Goal: Transaction & Acquisition: Purchase product/service

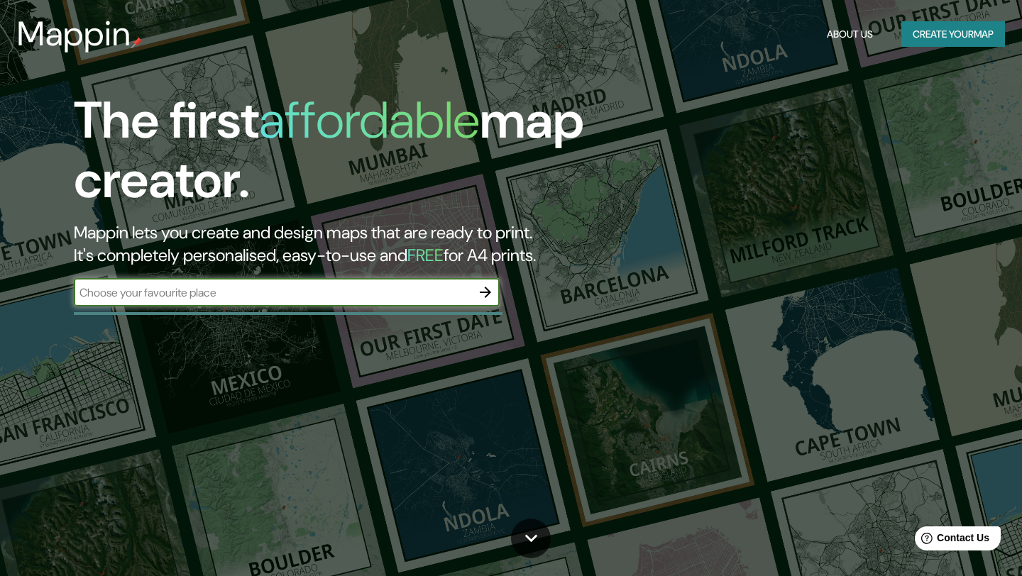
click at [285, 290] on input "text" at bounding box center [272, 293] width 397 height 16
type input "hemeroscopium house"
click at [488, 290] on icon "button" at bounding box center [485, 292] width 11 height 11
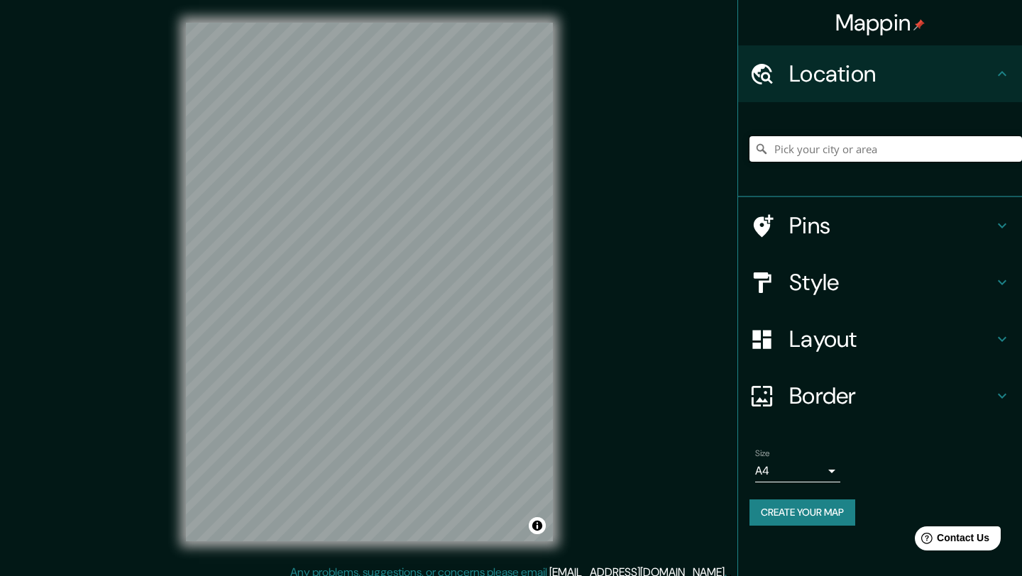
click at [832, 141] on input "Pick your city or area" at bounding box center [885, 149] width 273 height 26
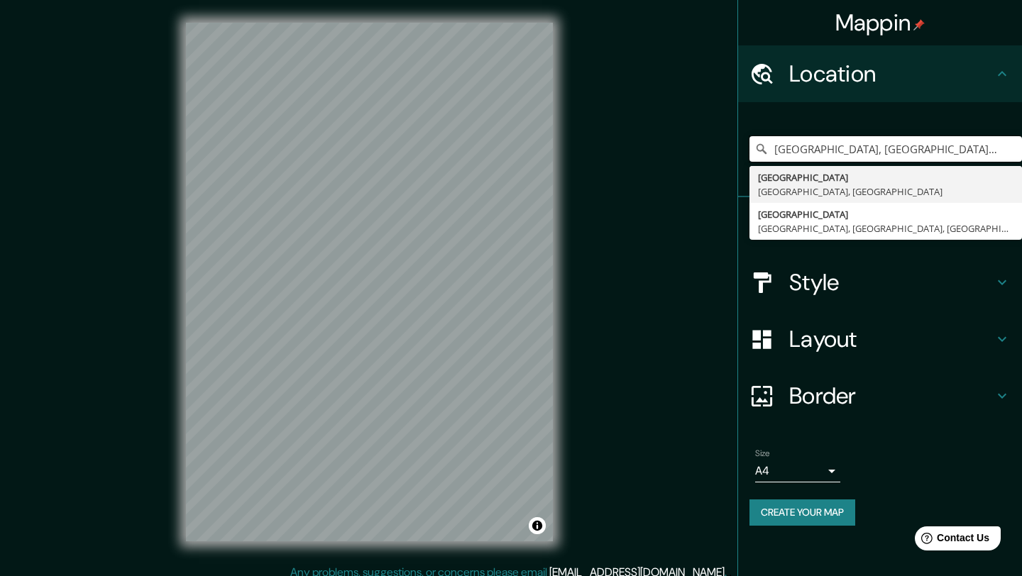
drag, startPoint x: 810, startPoint y: 151, endPoint x: 725, endPoint y: 150, distance: 84.5
click at [725, 150] on div "Mappin Location [GEOGRAPHIC_DATA], [GEOGRAPHIC_DATA], [GEOGRAPHIC_DATA] [GEOGRA…" at bounding box center [511, 293] width 1022 height 587
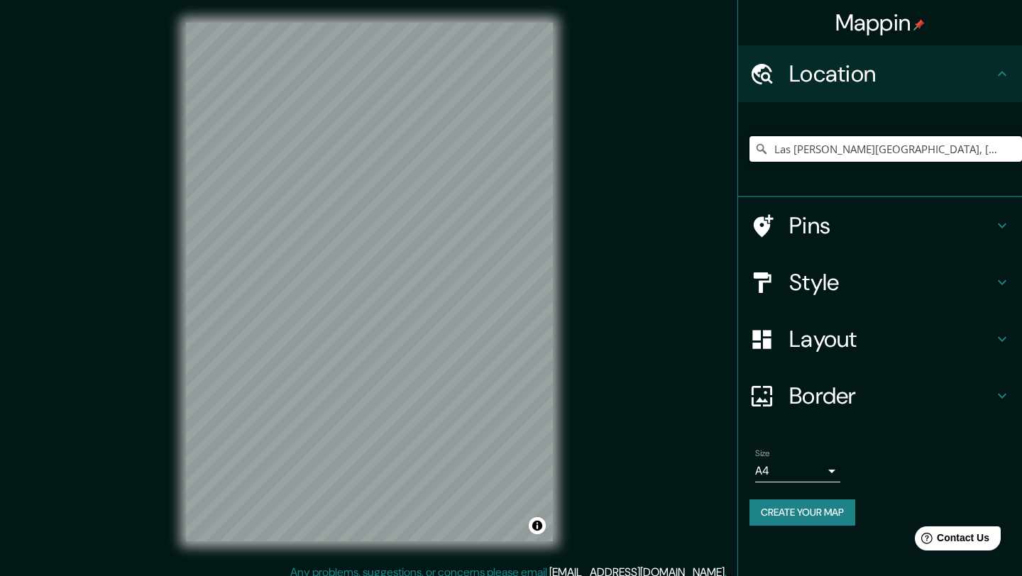
type input "Las [PERSON_NAME][GEOGRAPHIC_DATA], [GEOGRAPHIC_DATA], [GEOGRAPHIC_DATA]"
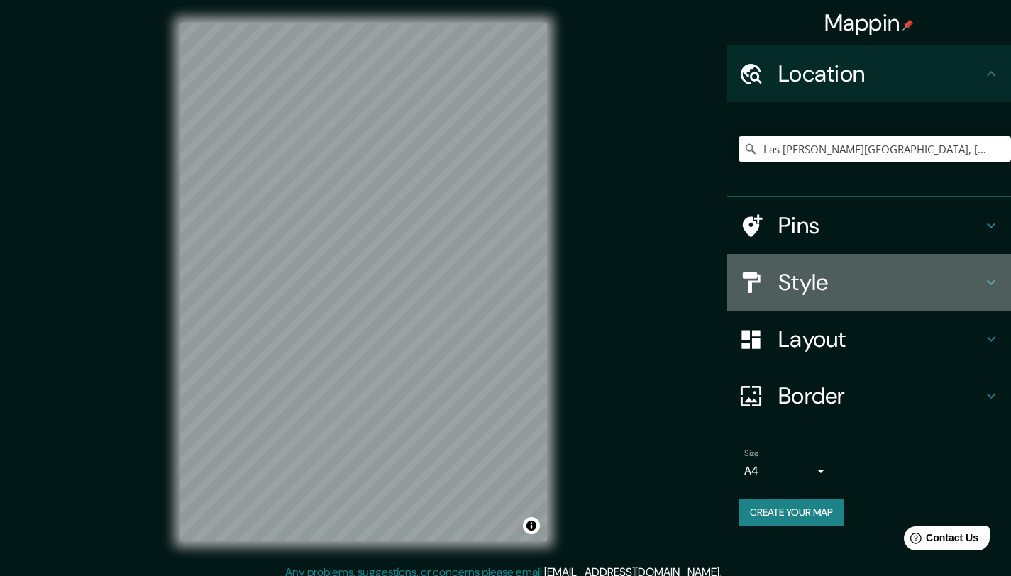
click at [809, 274] on h4 "Style" at bounding box center [881, 282] width 204 height 28
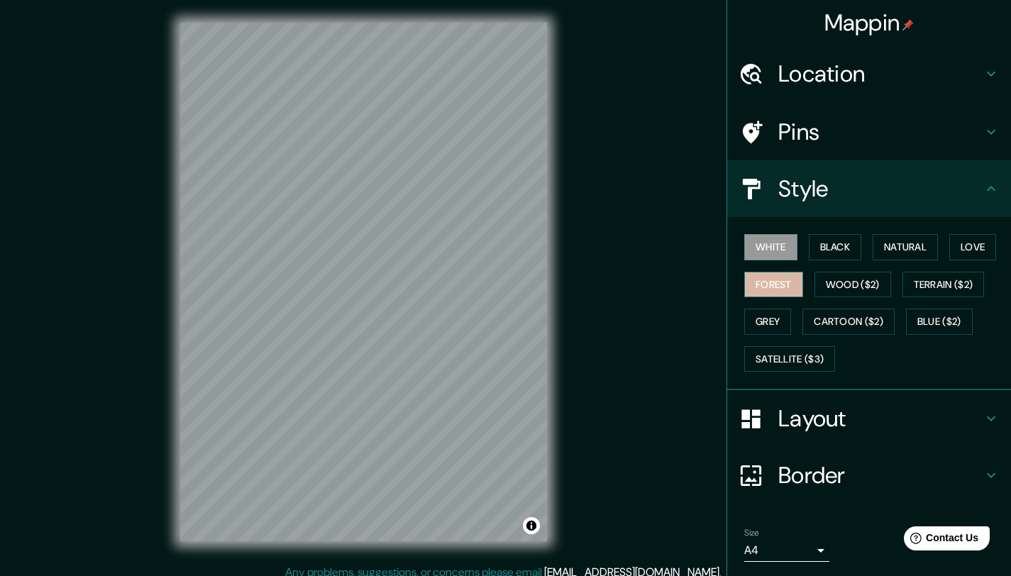
click at [769, 288] on button "Forest" at bounding box center [773, 285] width 59 height 26
click at [833, 254] on button "Black" at bounding box center [835, 247] width 53 height 26
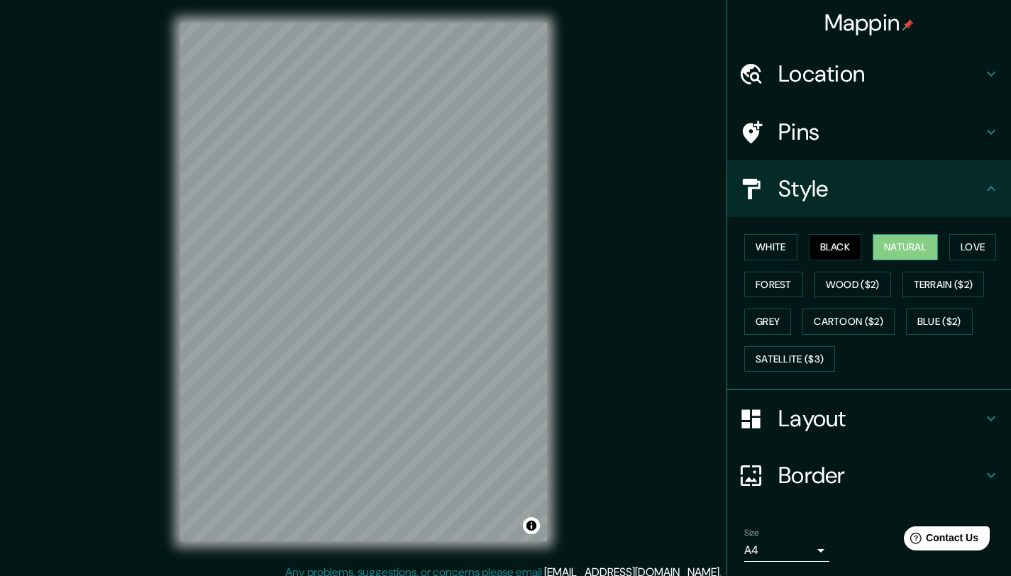
click at [876, 243] on button "Natural" at bounding box center [905, 247] width 65 height 26
click at [960, 243] on button "Love" at bounding box center [973, 247] width 47 height 26
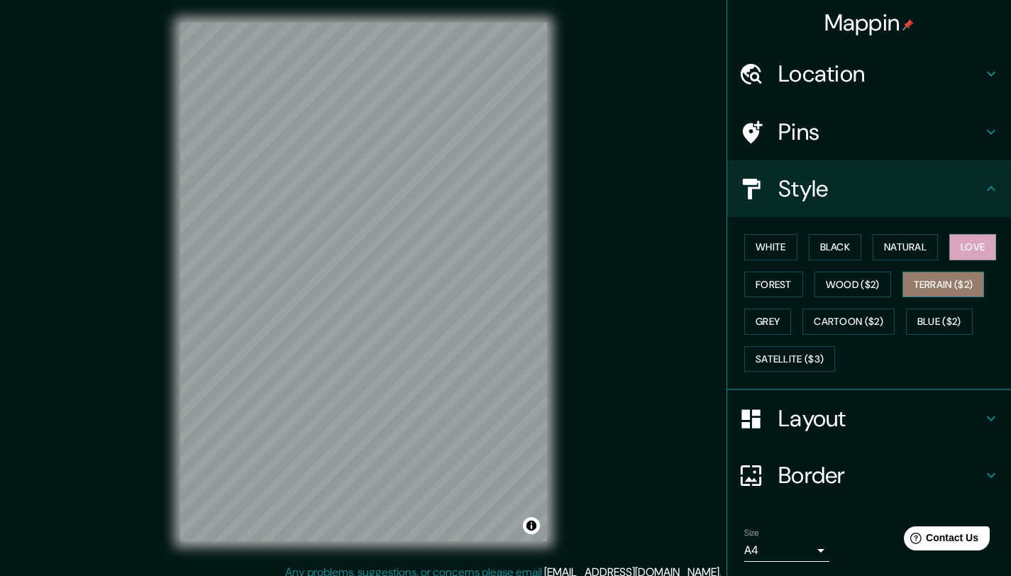
click at [950, 286] on button "Terrain ($2)" at bounding box center [944, 285] width 82 height 26
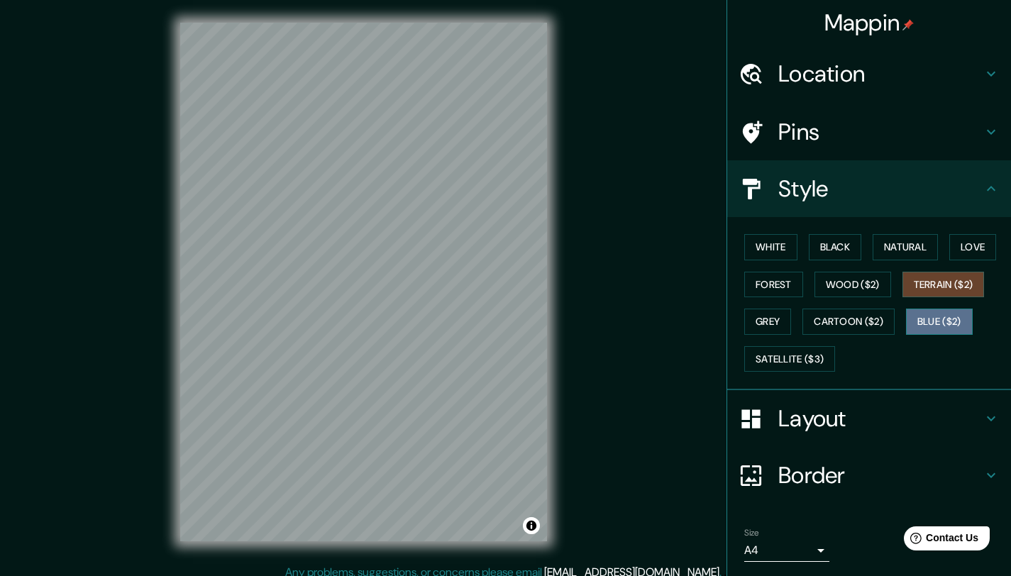
click at [939, 316] on button "Blue ($2)" at bounding box center [939, 322] width 67 height 26
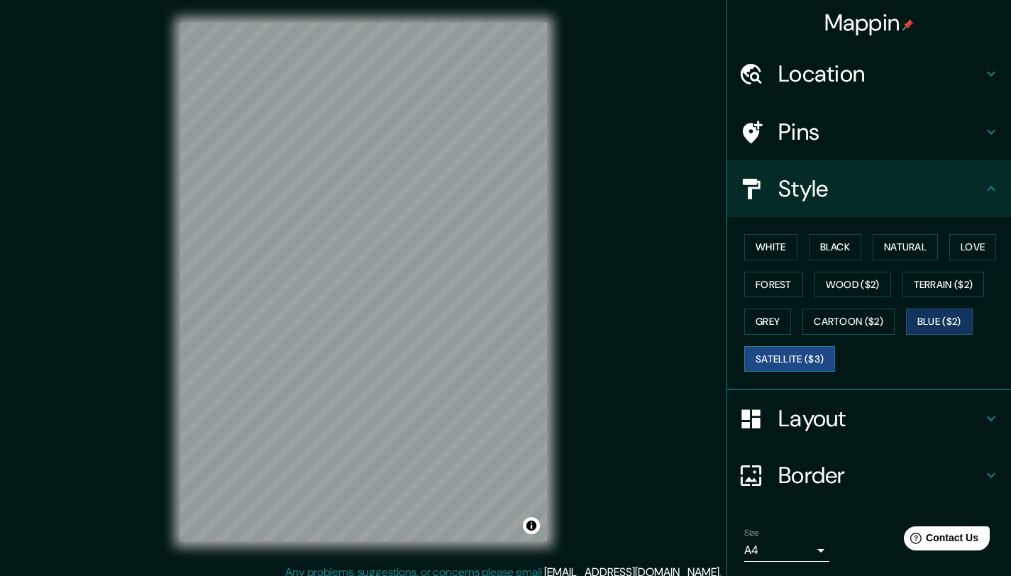
click at [801, 361] on button "Satellite ($3)" at bounding box center [789, 359] width 91 height 26
click at [765, 326] on button "Grey" at bounding box center [767, 322] width 47 height 26
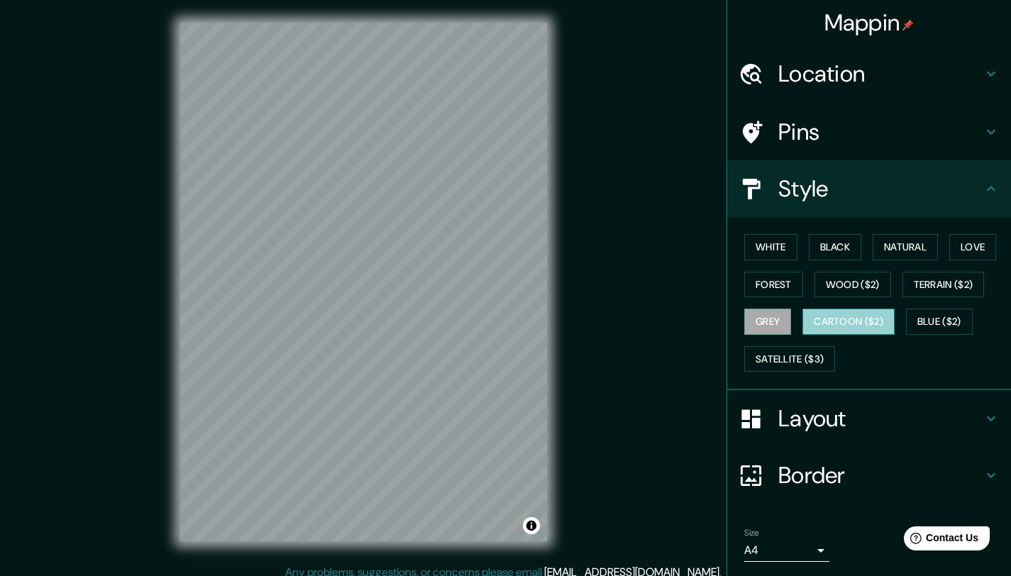
click at [830, 314] on button "Cartoon ($2)" at bounding box center [849, 322] width 92 height 26
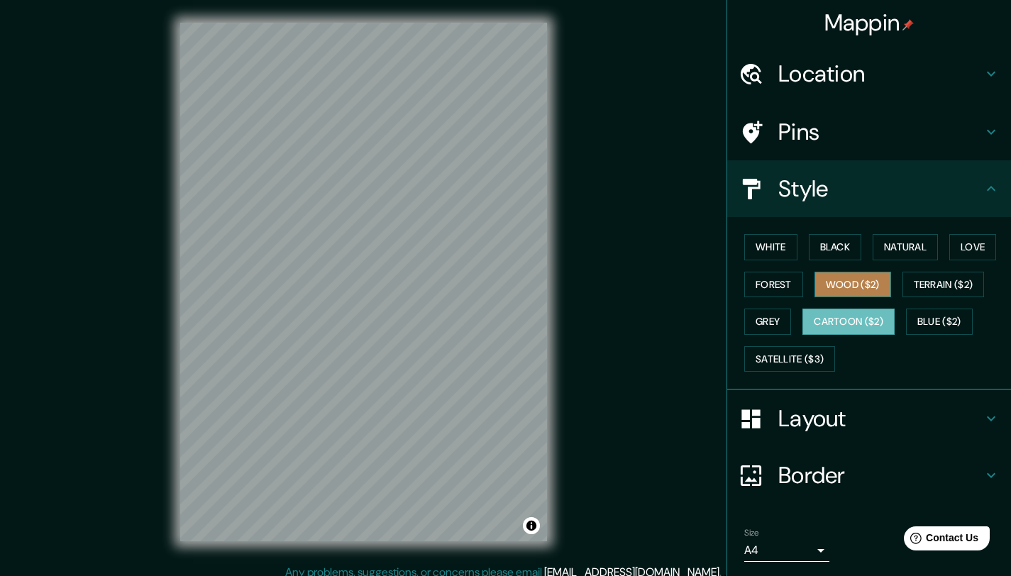
click at [829, 290] on button "Wood ($2)" at bounding box center [853, 285] width 77 height 26
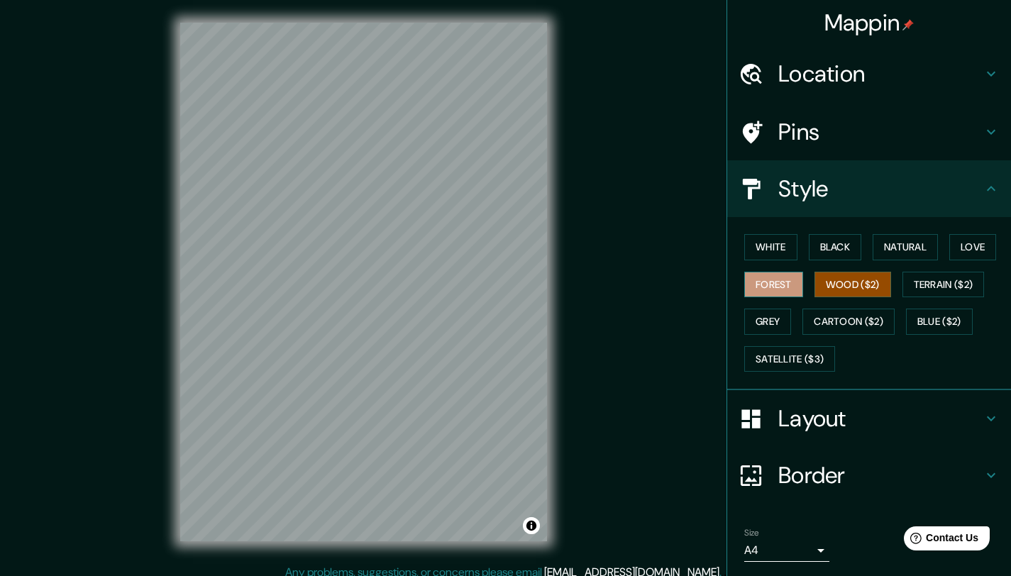
click at [778, 289] on button "Forest" at bounding box center [773, 285] width 59 height 26
click at [760, 245] on button "White" at bounding box center [770, 247] width 53 height 26
click at [801, 73] on h4 "Location" at bounding box center [881, 74] width 204 height 28
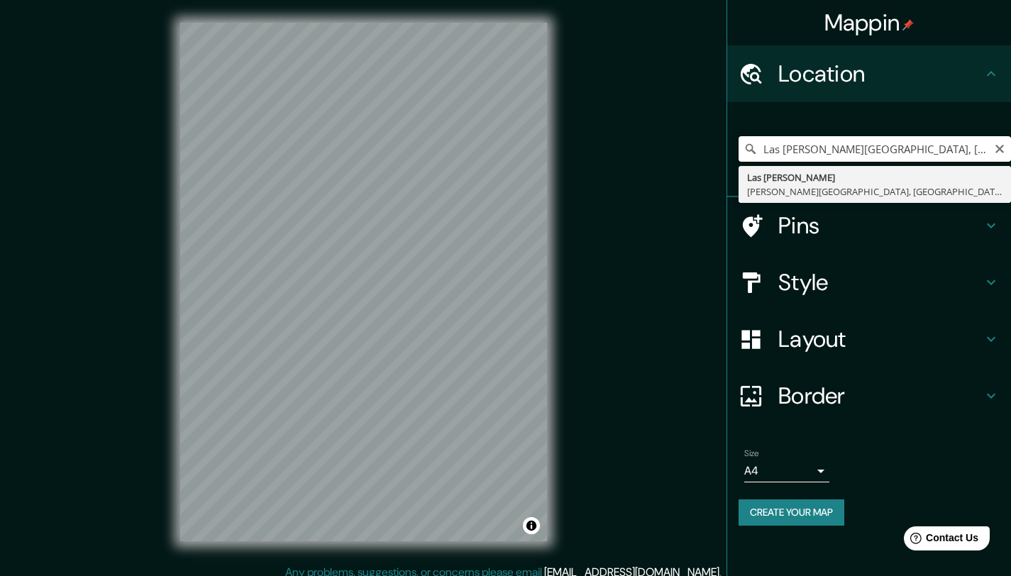
scroll to position [0, 89]
drag, startPoint x: 767, startPoint y: 144, endPoint x: 1008, endPoint y: 112, distance: 242.7
click at [1007, 108] on div "[GEOGRAPHIC_DATA][PERSON_NAME][GEOGRAPHIC_DATA], [GEOGRAPHIC_DATA], [GEOGRAPHIC…" at bounding box center [869, 149] width 284 height 95
click at [999, 151] on icon "Clear" at bounding box center [999, 148] width 11 height 11
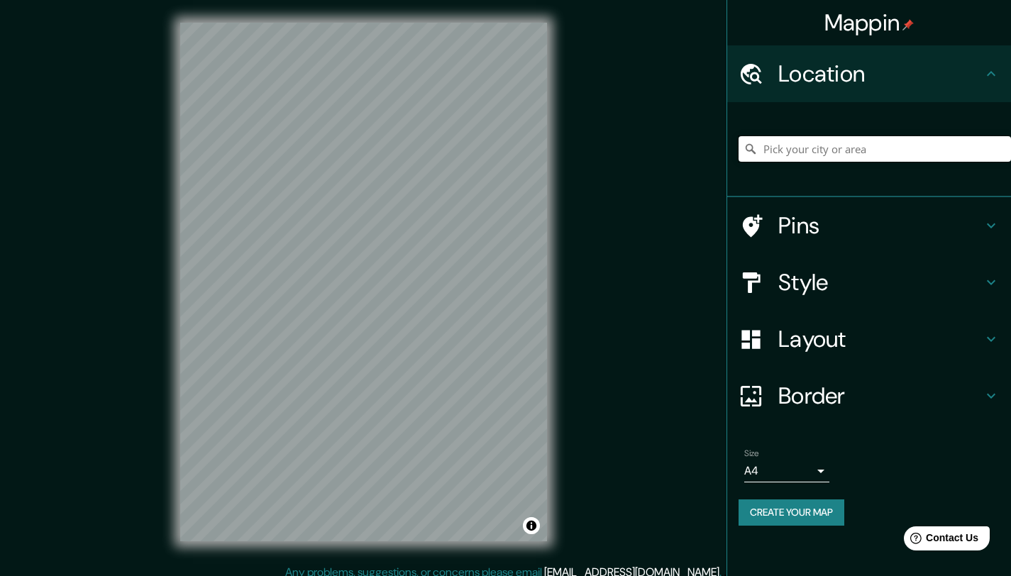
paste input "[STREET_ADDRESS][PERSON_NAME][PERSON_NAME]"
click at [835, 156] on input "[STREET_ADDRESS][PERSON_NAME][PERSON_NAME]" at bounding box center [875, 149] width 273 height 26
drag, startPoint x: 927, startPoint y: 150, endPoint x: 674, endPoint y: 142, distance: 253.5
click at [674, 142] on div "Mappin Location [STREET_ADDRESS][PERSON_NAME][PERSON_NAME] [STREET_ADDRESS][PER…" at bounding box center [505, 293] width 1011 height 587
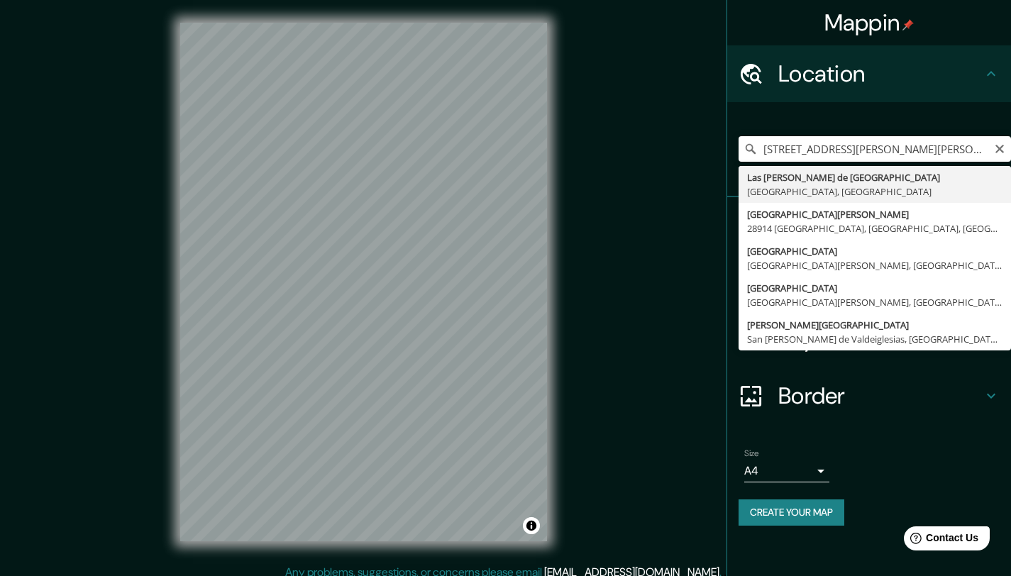
type input "Las [PERSON_NAME] de [GEOGRAPHIC_DATA], [GEOGRAPHIC_DATA], [GEOGRAPHIC_DATA]"
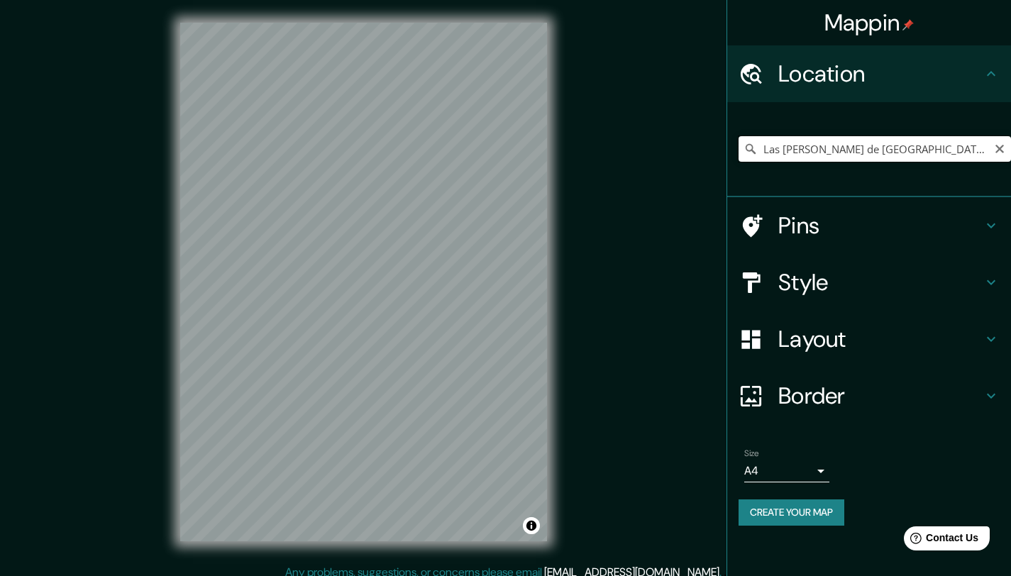
click at [947, 155] on input "Las [PERSON_NAME] de [GEOGRAPHIC_DATA], [GEOGRAPHIC_DATA], [GEOGRAPHIC_DATA]" at bounding box center [875, 149] width 273 height 26
click at [999, 148] on icon "Clear" at bounding box center [1000, 149] width 9 height 9
click at [899, 148] on input "Pick your city or area" at bounding box center [875, 149] width 273 height 26
paste input "[STREET_ADDRESS][PERSON_NAME][PERSON_NAME]"
type input "[STREET_ADDRESS][PERSON_NAME][PERSON_NAME]"
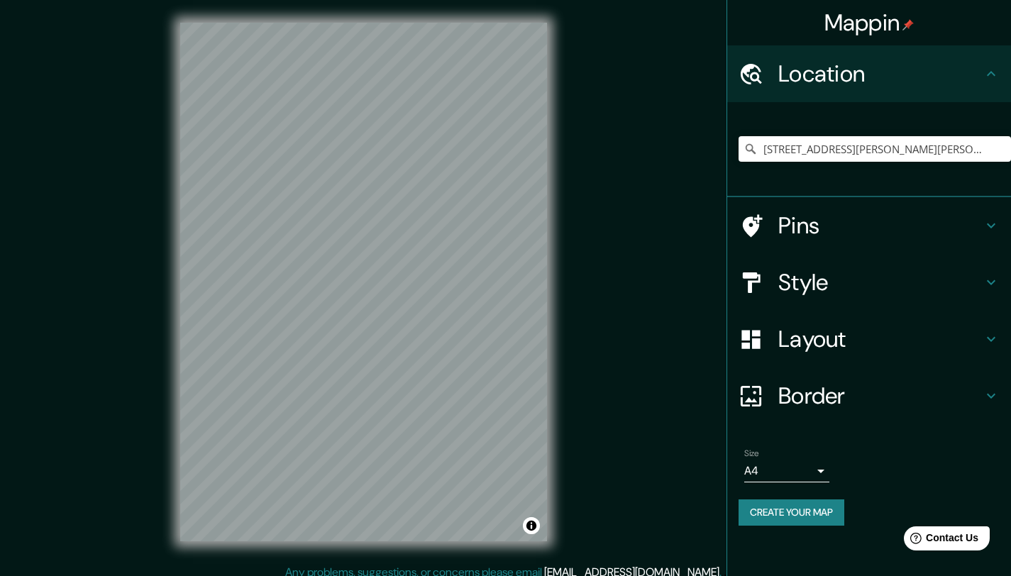
click at [807, 221] on h4 "Pins" at bounding box center [881, 225] width 204 height 28
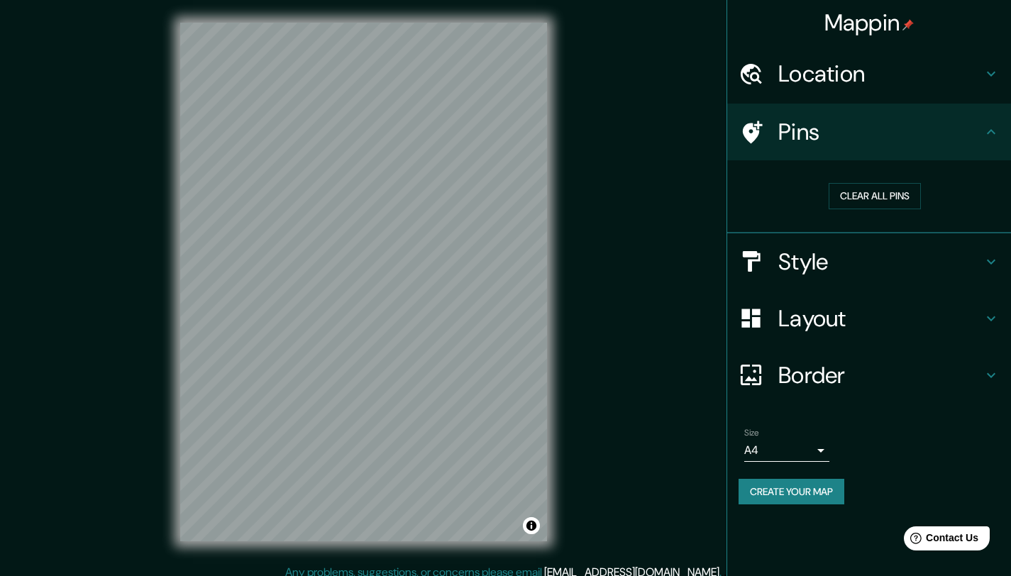
click at [776, 141] on div at bounding box center [759, 132] width 40 height 25
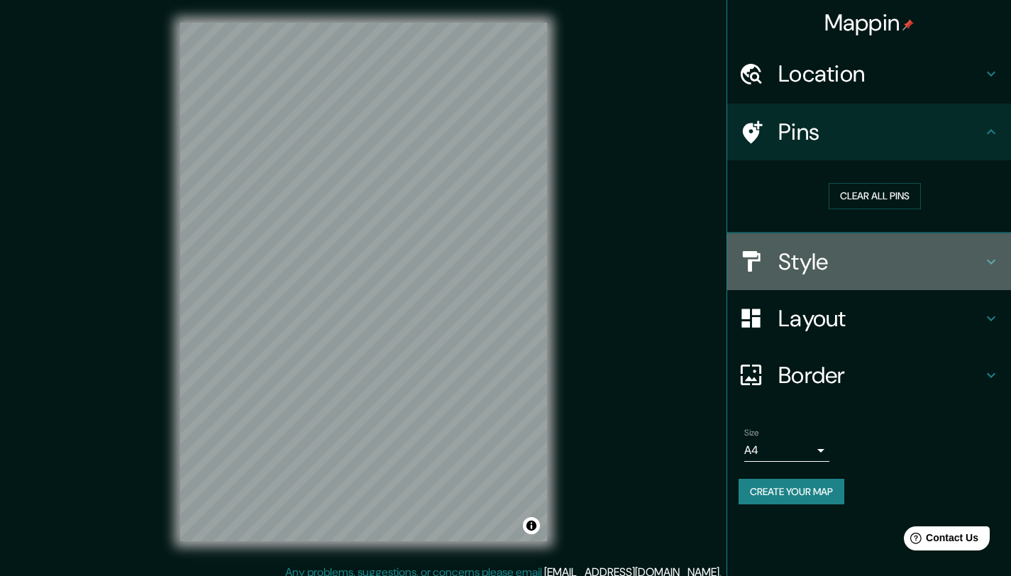
click at [798, 276] on h4 "Style" at bounding box center [881, 262] width 204 height 28
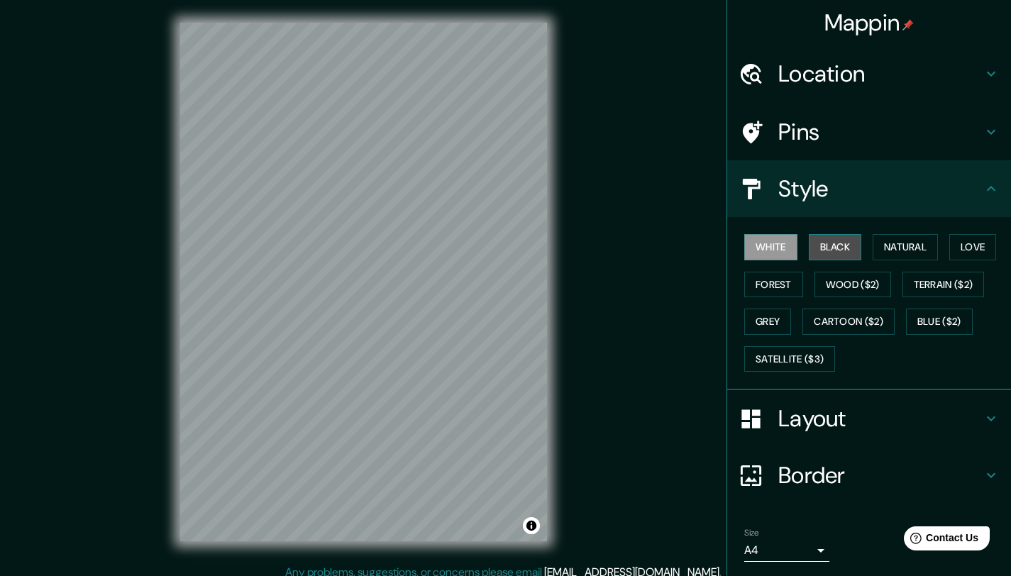
click at [813, 253] on button "Black" at bounding box center [835, 247] width 53 height 26
click at [748, 246] on button "White" at bounding box center [770, 247] width 53 height 26
click at [897, 253] on button "Natural" at bounding box center [905, 247] width 65 height 26
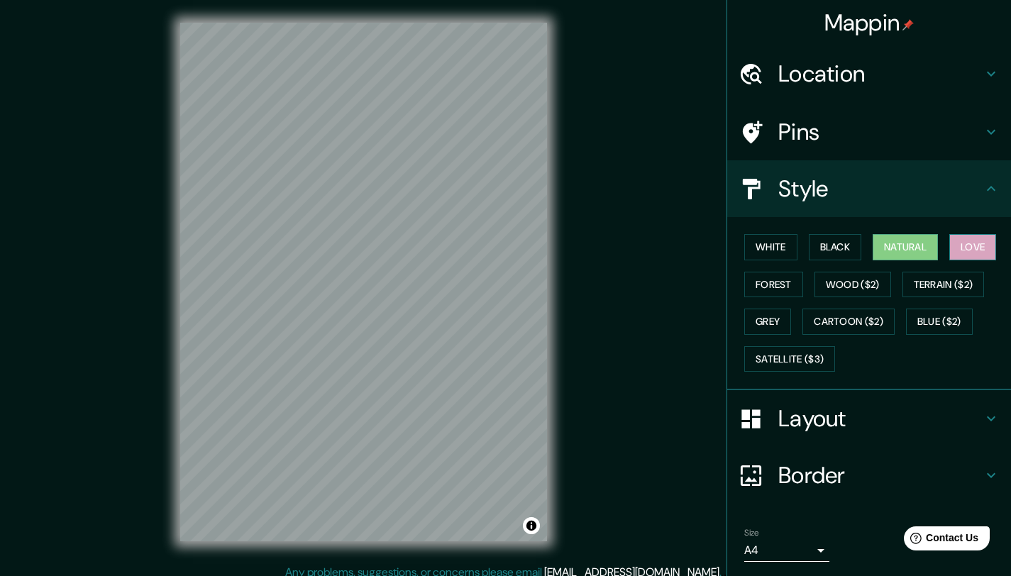
click at [960, 239] on button "Love" at bounding box center [973, 247] width 47 height 26
click at [914, 241] on button "Natural" at bounding box center [905, 247] width 65 height 26
click at [744, 285] on button "Forest" at bounding box center [773, 285] width 59 height 26
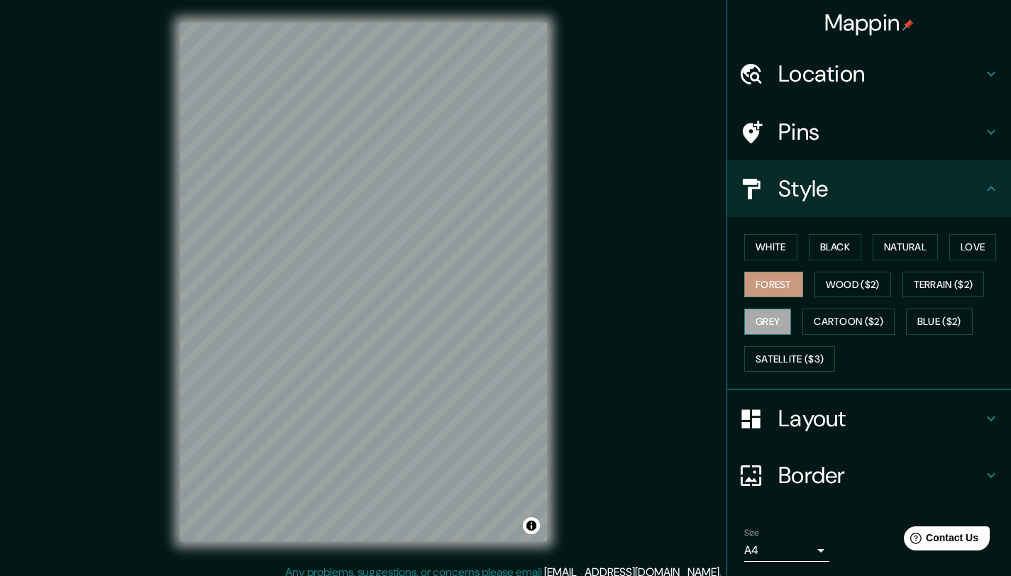
click at [761, 317] on button "Grey" at bounding box center [767, 322] width 47 height 26
click at [758, 279] on button "Forest" at bounding box center [773, 285] width 59 height 26
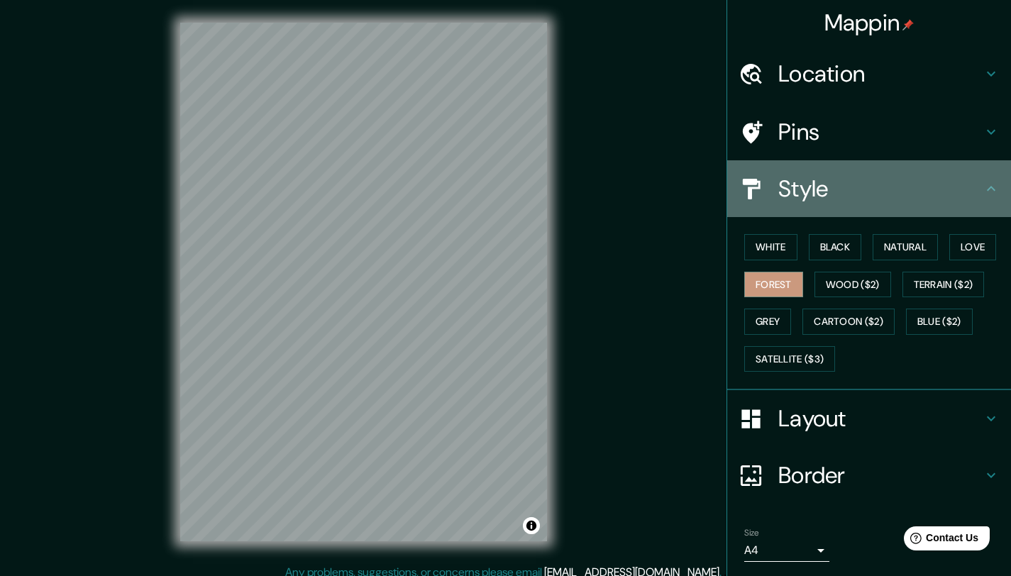
click at [810, 193] on h4 "Style" at bounding box center [881, 189] width 204 height 28
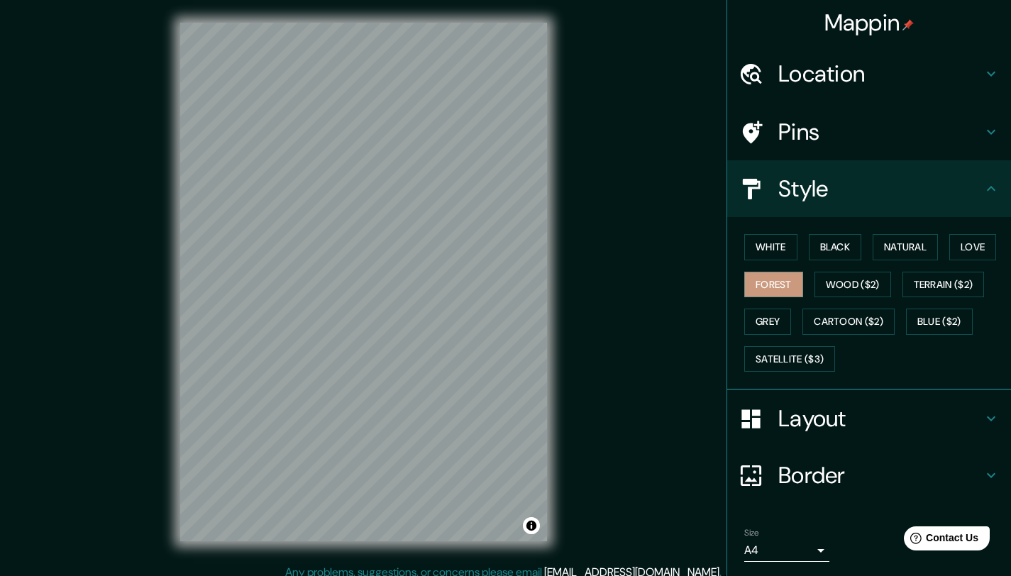
click at [810, 70] on h4 "Location" at bounding box center [881, 74] width 204 height 28
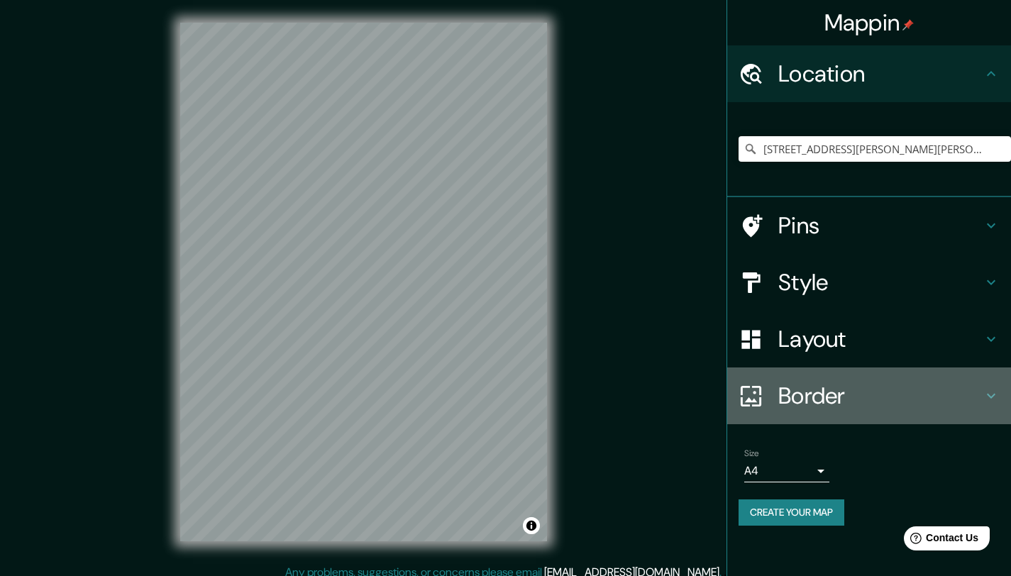
click at [788, 390] on h4 "Border" at bounding box center [881, 396] width 204 height 28
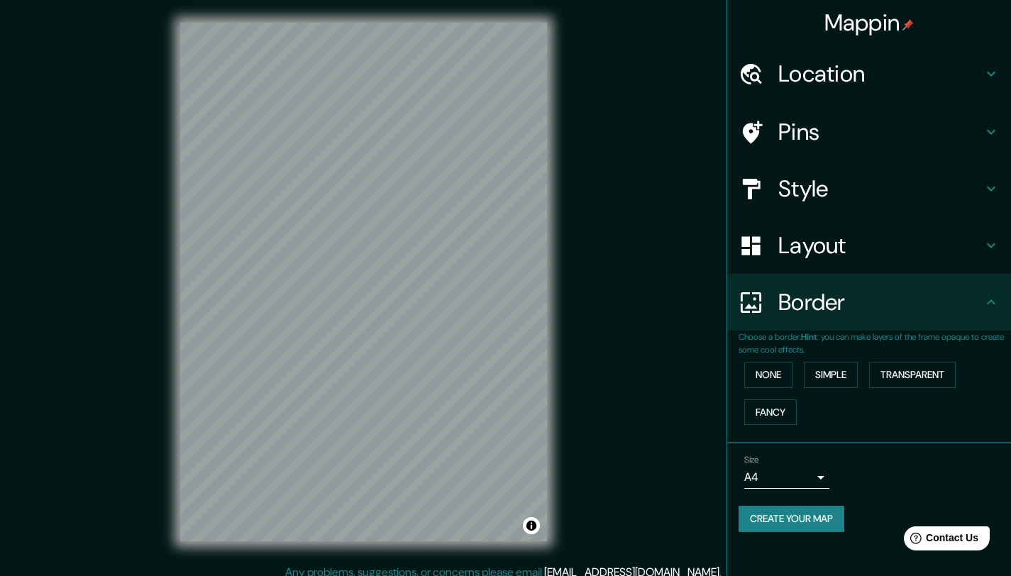
click at [797, 298] on h4 "Border" at bounding box center [881, 302] width 204 height 28
click at [791, 219] on div "Layout" at bounding box center [869, 245] width 284 height 57
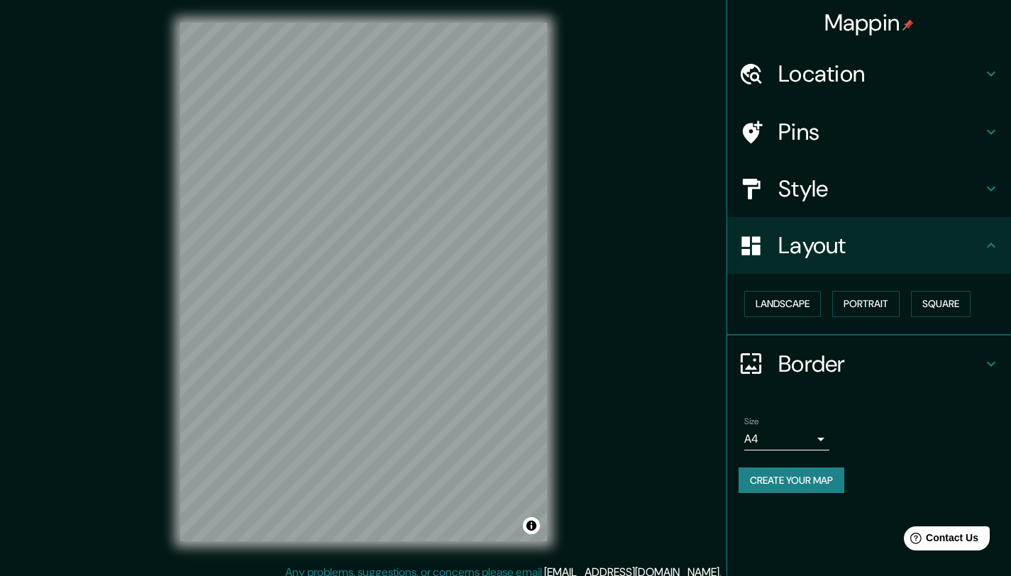
click at [797, 197] on h4 "Style" at bounding box center [881, 189] width 204 height 28
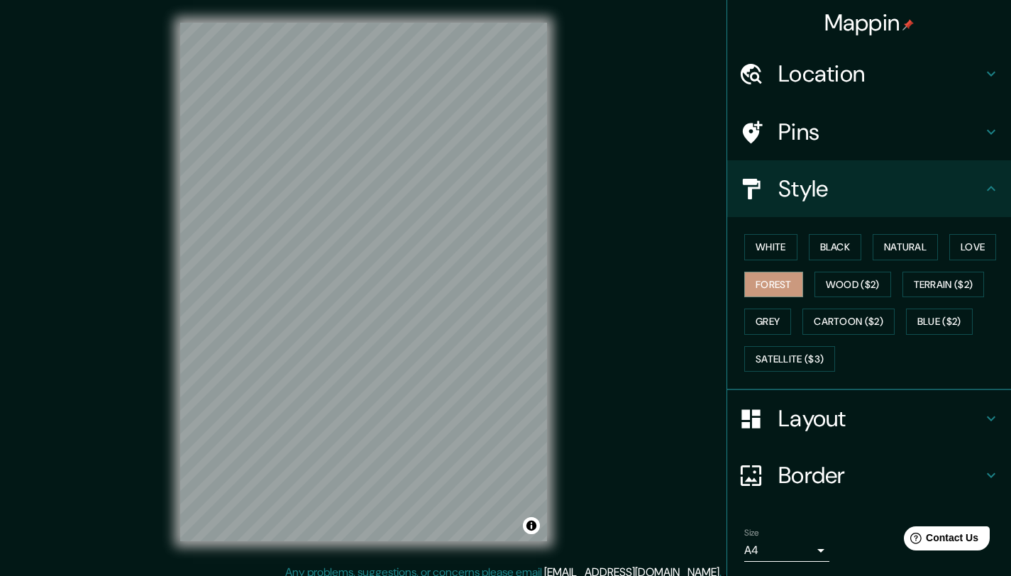
click at [800, 192] on h4 "Style" at bounding box center [881, 189] width 204 height 28
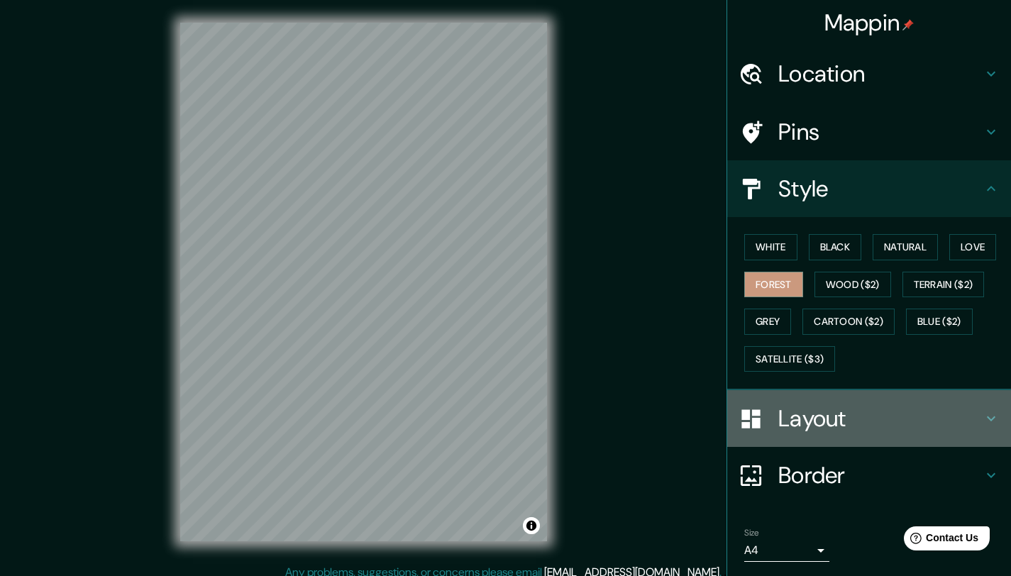
click at [781, 414] on h4 "Layout" at bounding box center [881, 419] width 204 height 28
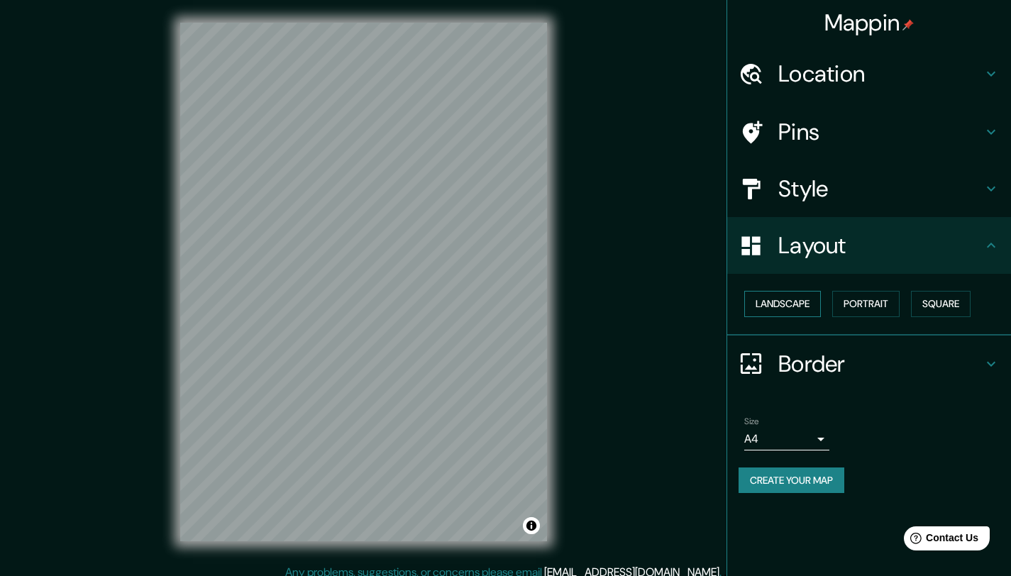
click at [779, 303] on button "Landscape" at bounding box center [782, 304] width 77 height 26
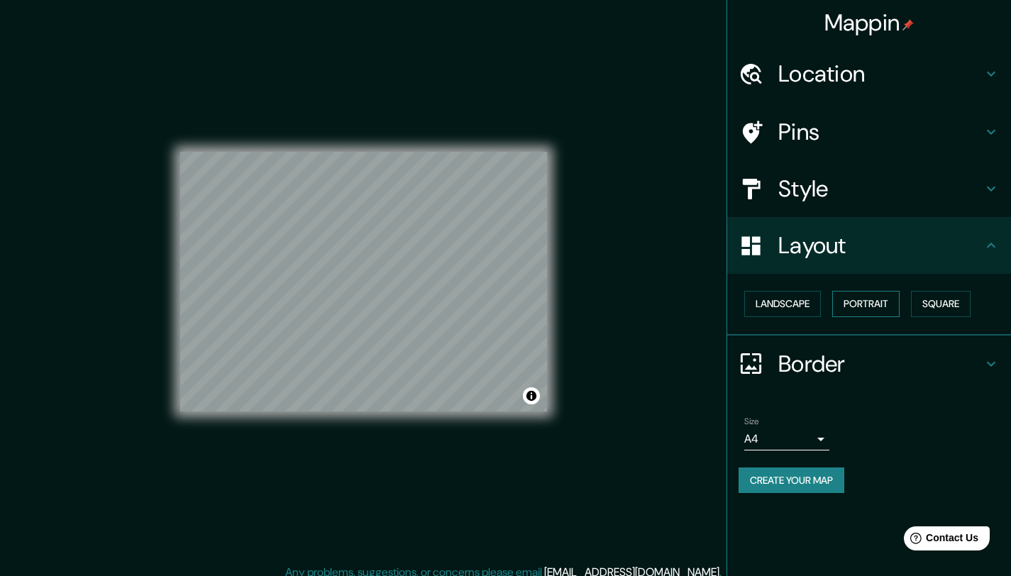
click at [862, 299] on button "Portrait" at bounding box center [866, 304] width 67 height 26
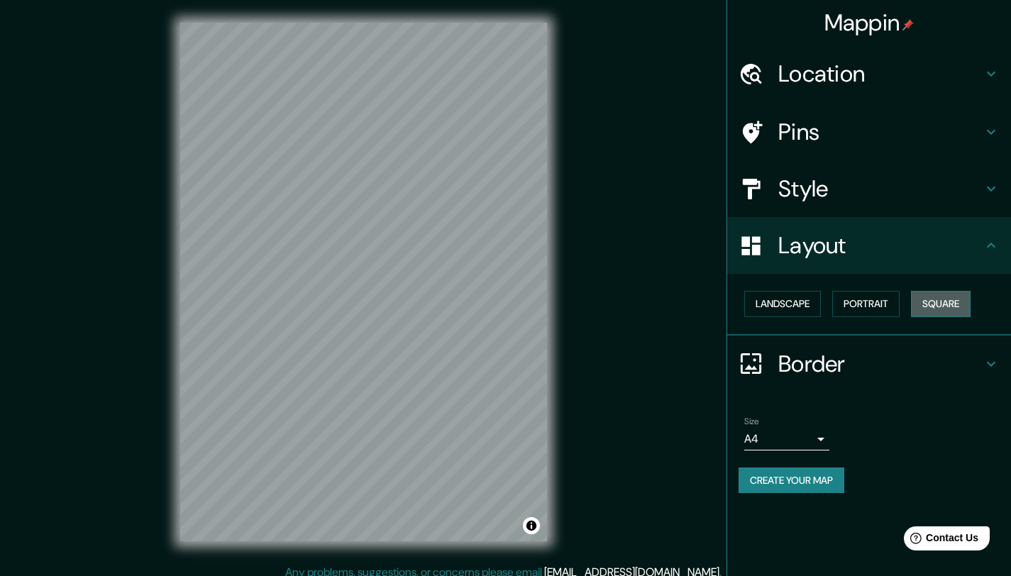
click at [935, 311] on button "Square" at bounding box center [941, 304] width 60 height 26
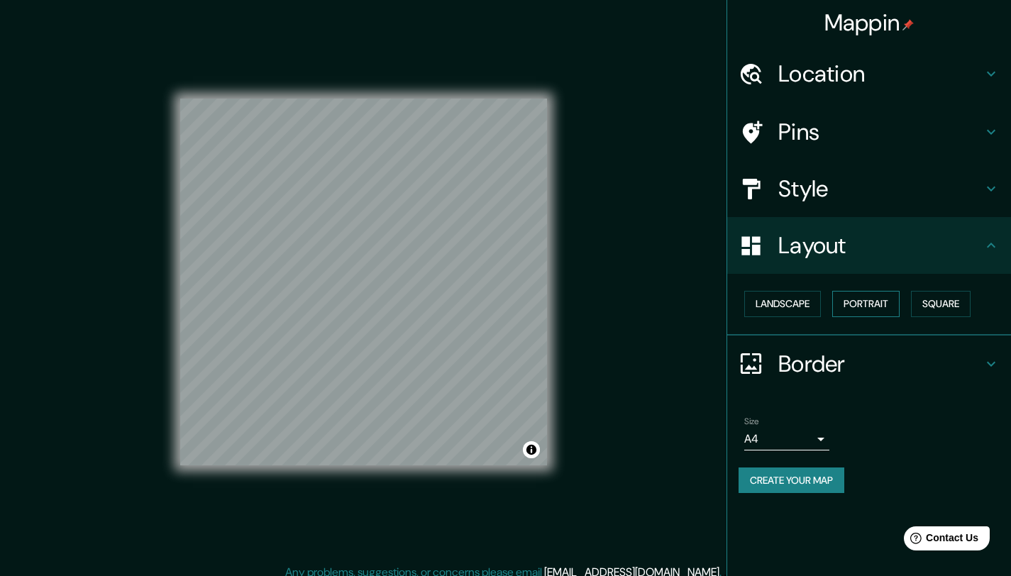
click at [879, 305] on button "Portrait" at bounding box center [866, 304] width 67 height 26
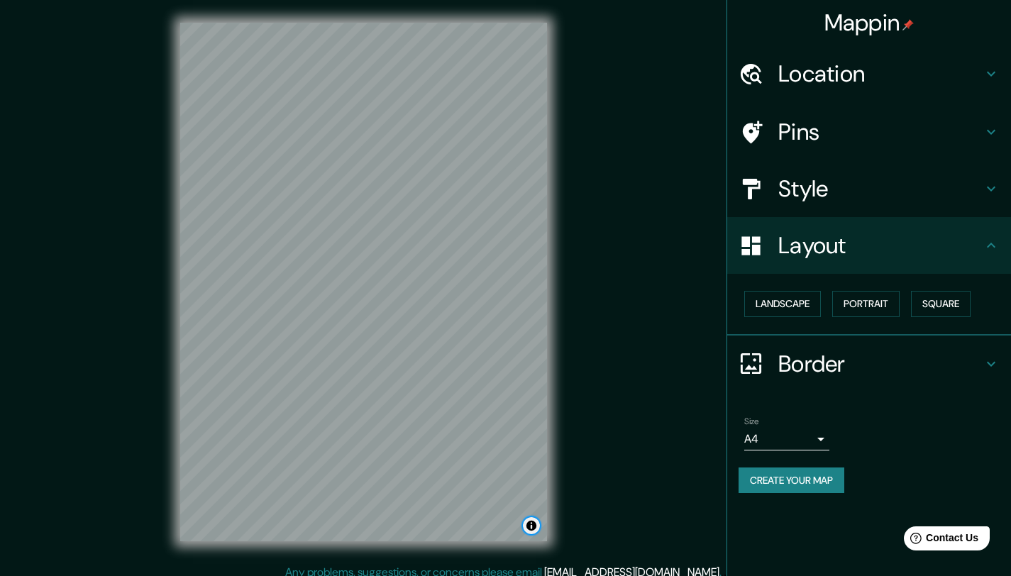
click at [532, 532] on button "Toggle attribution" at bounding box center [531, 525] width 17 height 17
click at [530, 527] on button "Toggle attribution" at bounding box center [531, 525] width 17 height 17
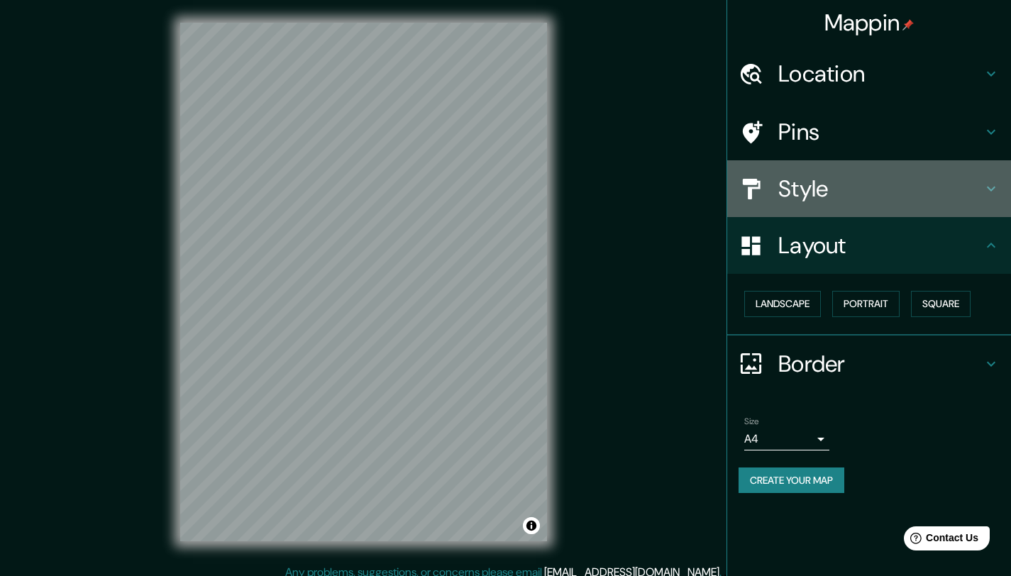
click at [796, 194] on h4 "Style" at bounding box center [881, 189] width 204 height 28
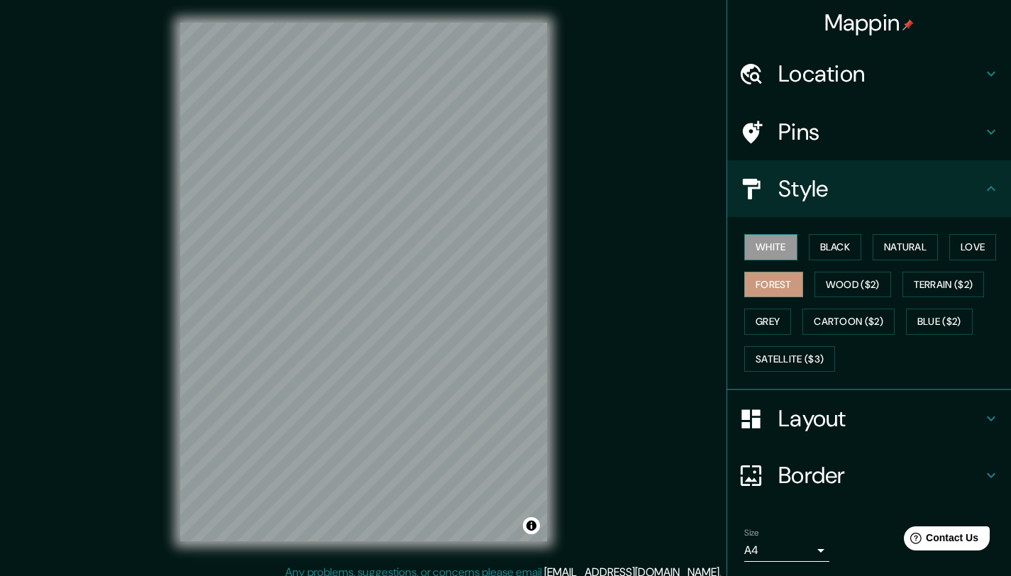
click at [760, 241] on button "White" at bounding box center [770, 247] width 53 height 26
click at [849, 300] on div "White Black Natural Love Forest Wood ($2) Terrain ($2) Grey Cartoon ($2) Blue (…" at bounding box center [875, 303] width 273 height 149
click at [843, 288] on button "Wood ($2)" at bounding box center [853, 285] width 77 height 26
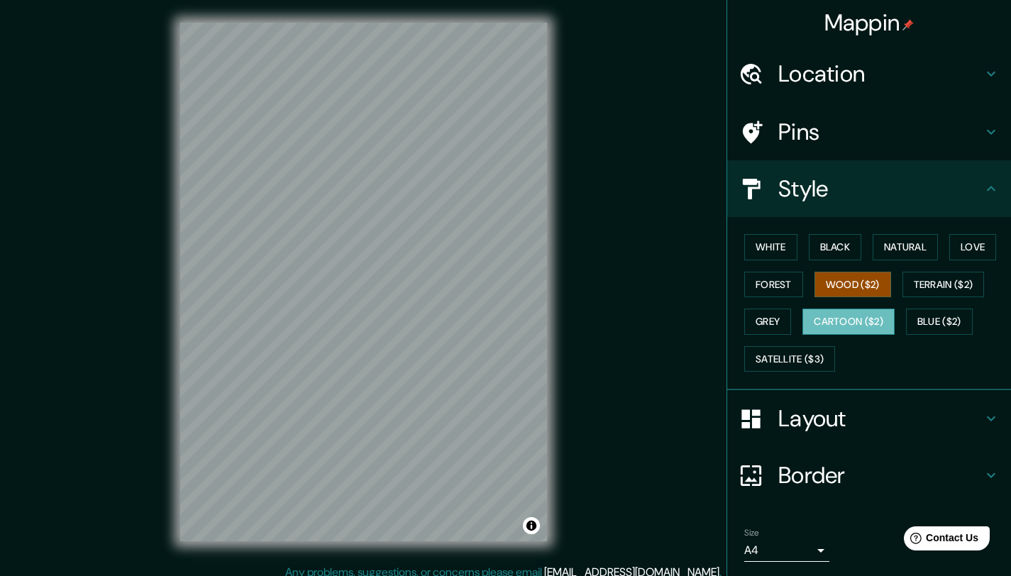
click at [846, 318] on button "Cartoon ($2)" at bounding box center [849, 322] width 92 height 26
click at [918, 325] on button "Blue ($2)" at bounding box center [939, 322] width 67 height 26
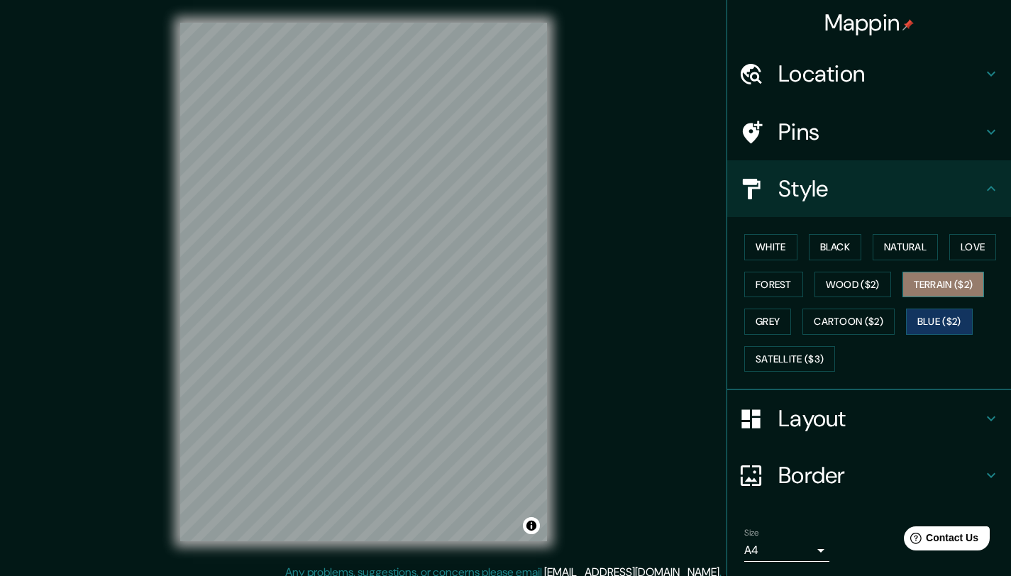
click at [925, 281] on button "Terrain ($2)" at bounding box center [944, 285] width 82 height 26
click at [933, 316] on button "Blue ($2)" at bounding box center [939, 322] width 67 height 26
click at [769, 313] on button "Grey" at bounding box center [767, 322] width 47 height 26
click at [957, 290] on button "Terrain ($2)" at bounding box center [944, 285] width 82 height 26
click at [958, 243] on button "Love" at bounding box center [973, 247] width 47 height 26
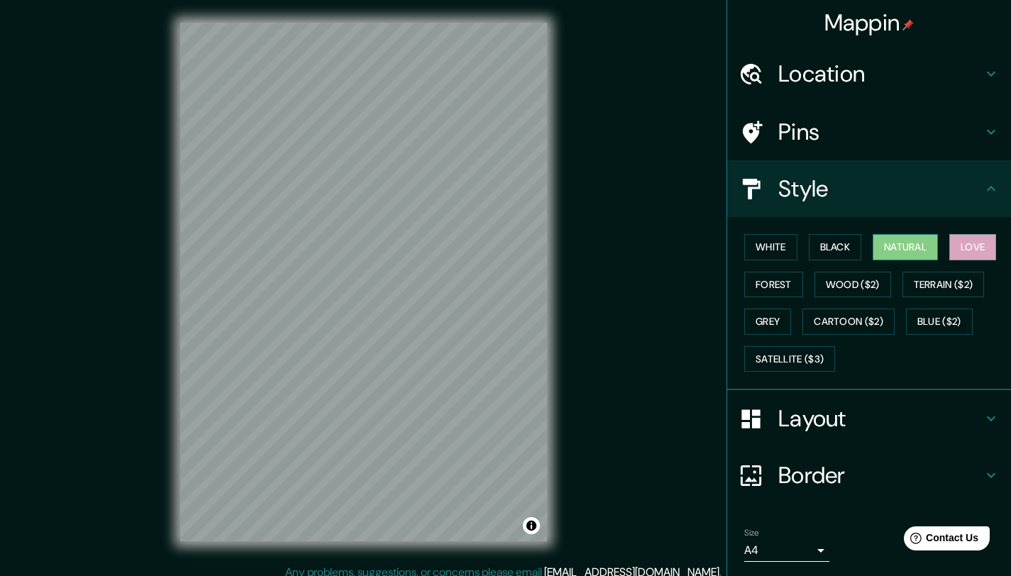
click at [896, 255] on button "Natural" at bounding box center [905, 247] width 65 height 26
click at [750, 247] on button "White" at bounding box center [770, 247] width 53 height 26
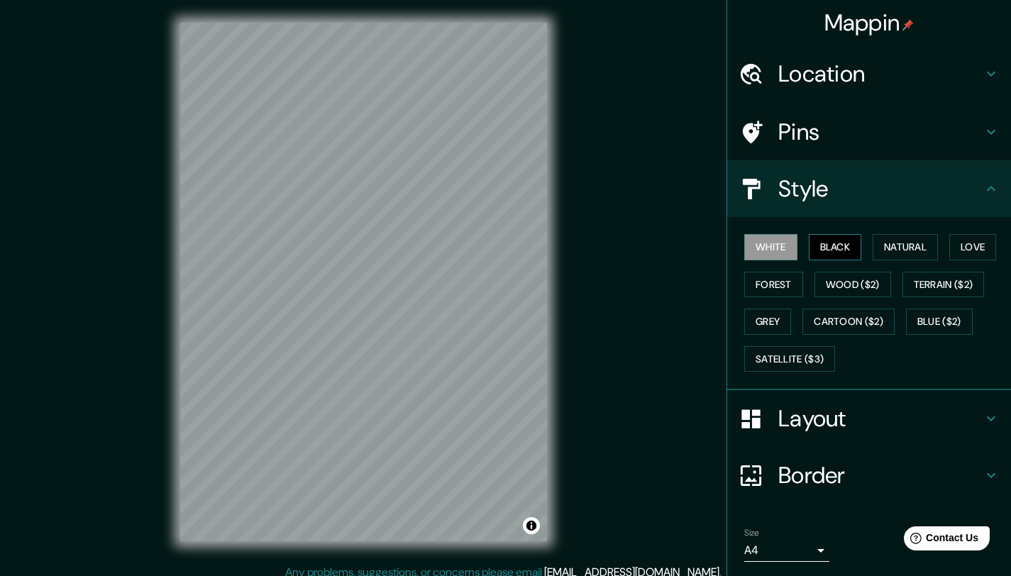
click at [833, 245] on button "Black" at bounding box center [835, 247] width 53 height 26
click at [769, 243] on button "White" at bounding box center [770, 247] width 53 height 26
click at [768, 278] on button "Forest" at bounding box center [773, 285] width 59 height 26
click at [809, 246] on button "Black" at bounding box center [835, 247] width 53 height 26
click at [770, 282] on button "Forest" at bounding box center [773, 285] width 59 height 26
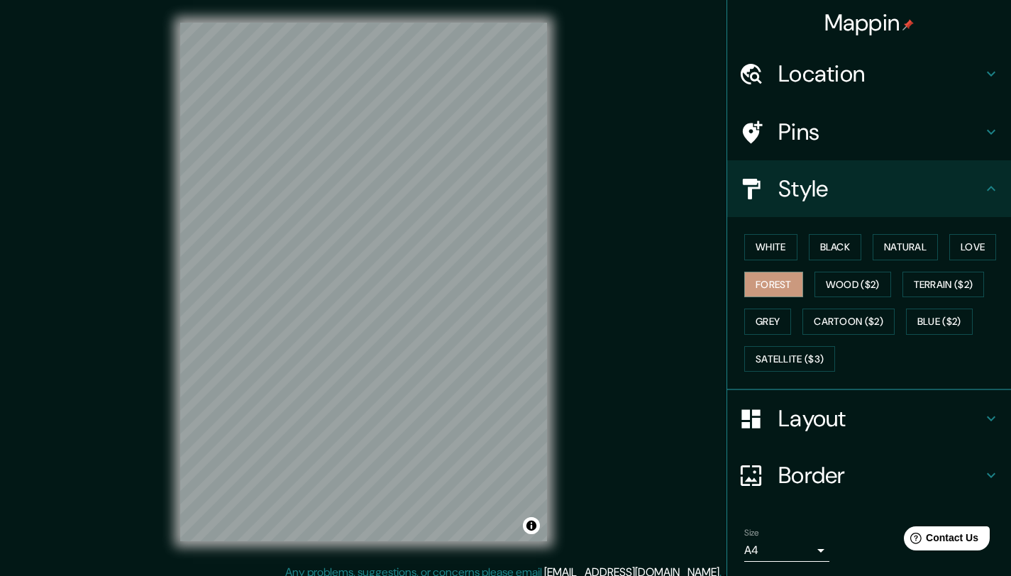
click at [581, 339] on div "Mappin Location [STREET_ADDRESS][PERSON_NAME][PERSON_NAME] [STREET_ADDRESS][PER…" at bounding box center [505, 293] width 1011 height 587
click at [136, 233] on div "Mappin Location [STREET_ADDRESS][PERSON_NAME][PERSON_NAME] [STREET_ADDRESS][PER…" at bounding box center [505, 293] width 1011 height 587
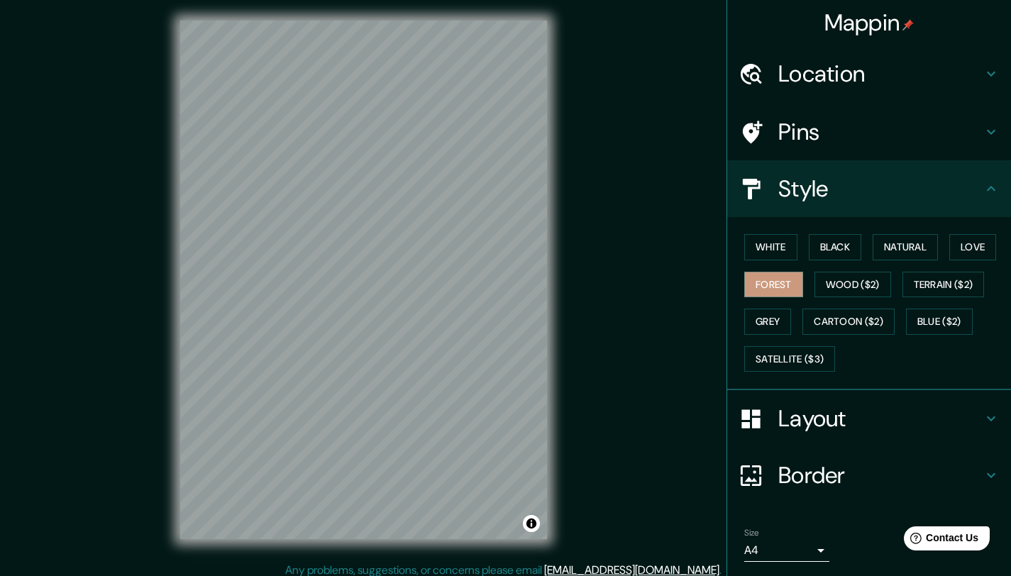
scroll to position [3, 0]
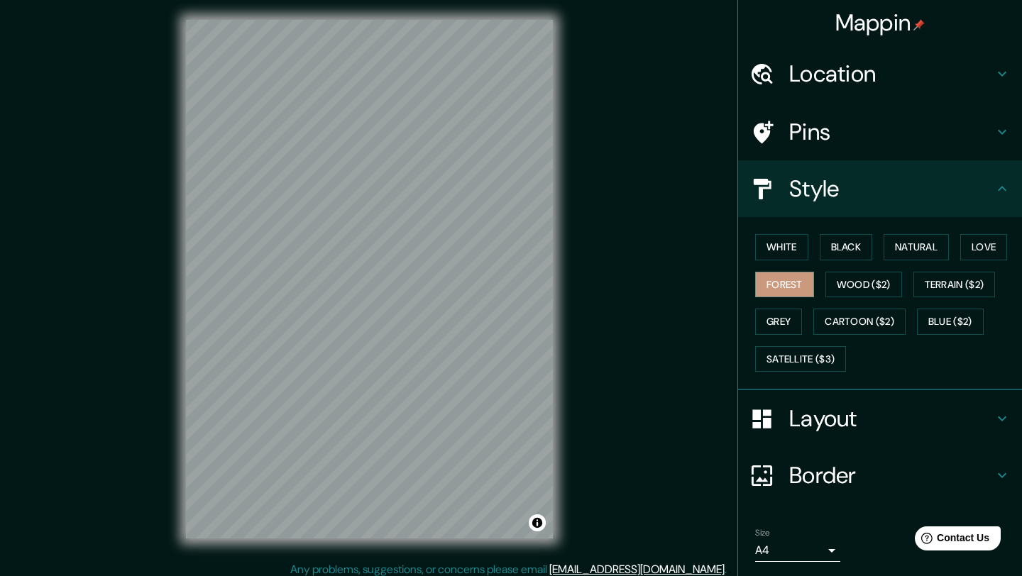
click at [788, 549] on body "Mappin Location [STREET_ADDRESS][PERSON_NAME][PERSON_NAME] [STREET_ADDRESS][PER…" at bounding box center [511, 285] width 1022 height 576
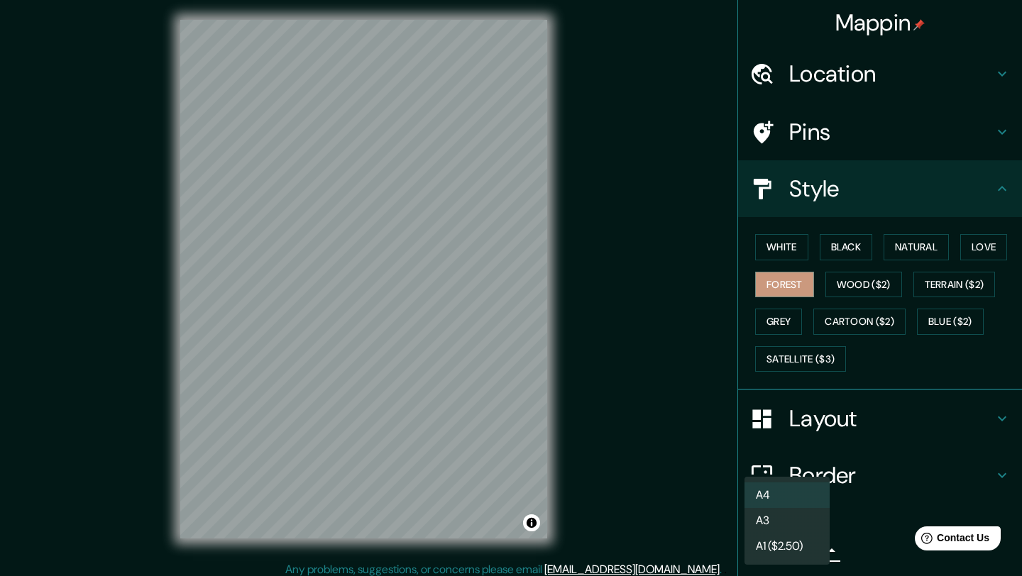
click at [624, 410] on div at bounding box center [511, 288] width 1022 height 576
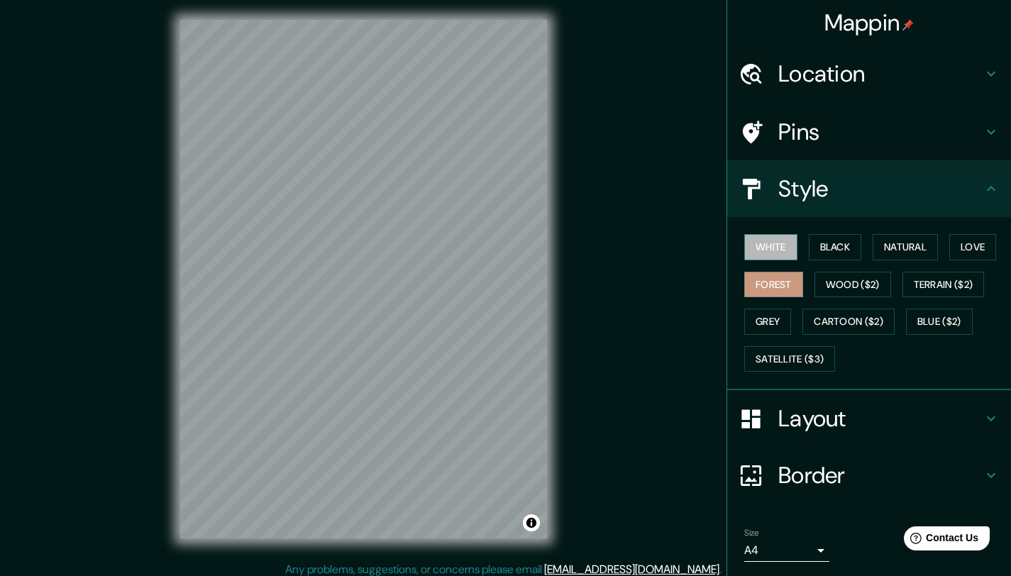
click at [777, 243] on button "White" at bounding box center [770, 247] width 53 height 26
click at [824, 238] on button "Black" at bounding box center [835, 247] width 53 height 26
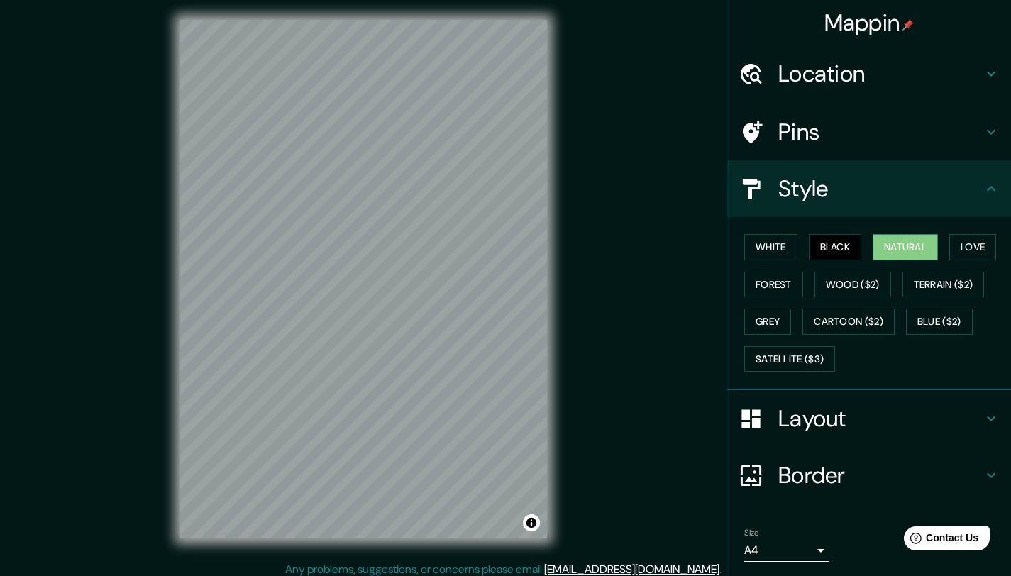
click at [880, 243] on button "Natural" at bounding box center [905, 247] width 65 height 26
click at [980, 244] on button "Love" at bounding box center [973, 247] width 47 height 26
click at [830, 250] on button "Black" at bounding box center [835, 247] width 53 height 26
click at [757, 251] on button "White" at bounding box center [770, 247] width 53 height 26
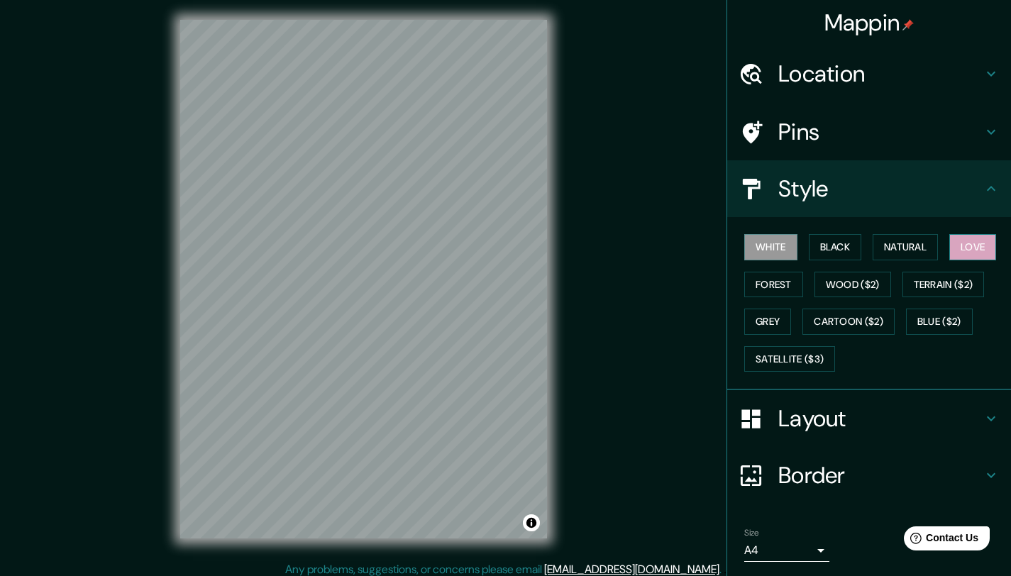
click at [967, 243] on button "Love" at bounding box center [973, 247] width 47 height 26
click at [752, 251] on button "White" at bounding box center [770, 247] width 53 height 26
click at [844, 263] on div "White Black Natural Love Forest Wood ($2) Terrain ($2) Grey Cartoon ($2) Blue (…" at bounding box center [875, 303] width 273 height 149
click at [973, 243] on button "Love" at bounding box center [973, 247] width 47 height 26
click at [763, 222] on div "White Black Natural Love Forest Wood ($2) Terrain ($2) Grey Cartoon ($2) Blue (…" at bounding box center [869, 303] width 284 height 173
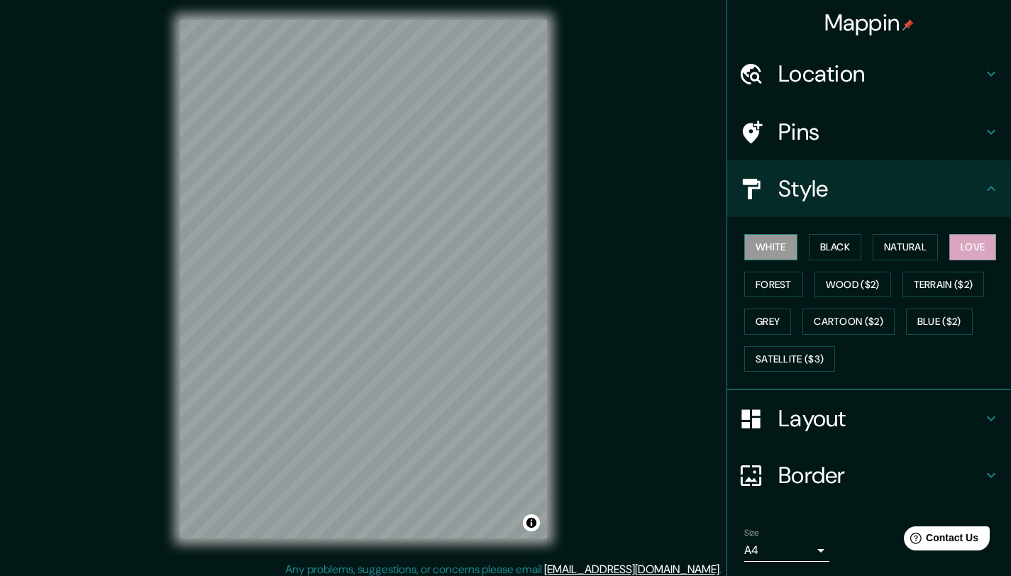
click at [771, 247] on button "White" at bounding box center [770, 247] width 53 height 26
click at [828, 243] on button "Black" at bounding box center [835, 247] width 53 height 26
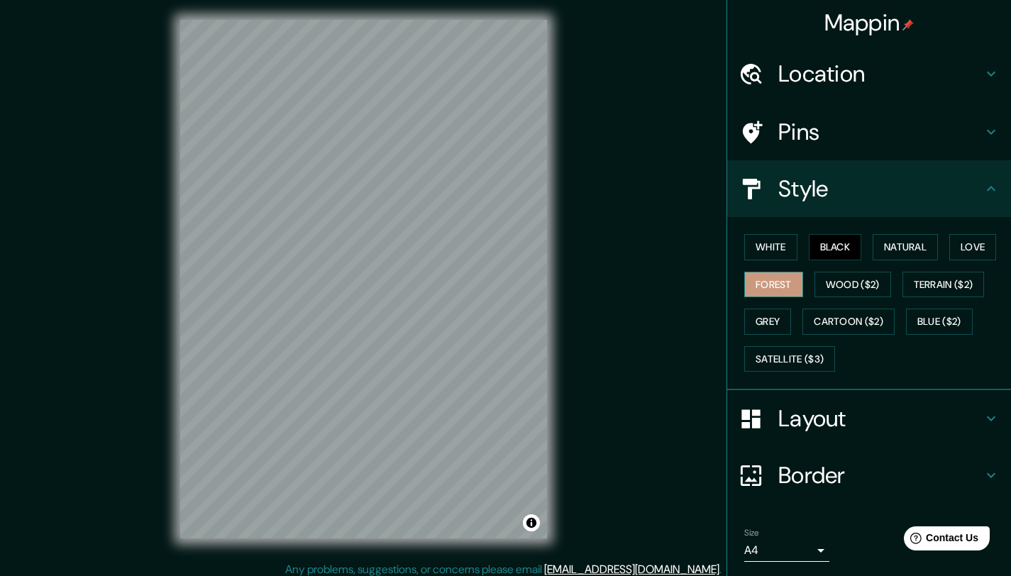
click at [786, 278] on button "Forest" at bounding box center [773, 285] width 59 height 26
click at [837, 282] on button "Wood ($2)" at bounding box center [853, 285] width 77 height 26
click at [779, 290] on button "Forest" at bounding box center [773, 285] width 59 height 26
click at [914, 280] on button "Terrain ($2)" at bounding box center [944, 285] width 82 height 26
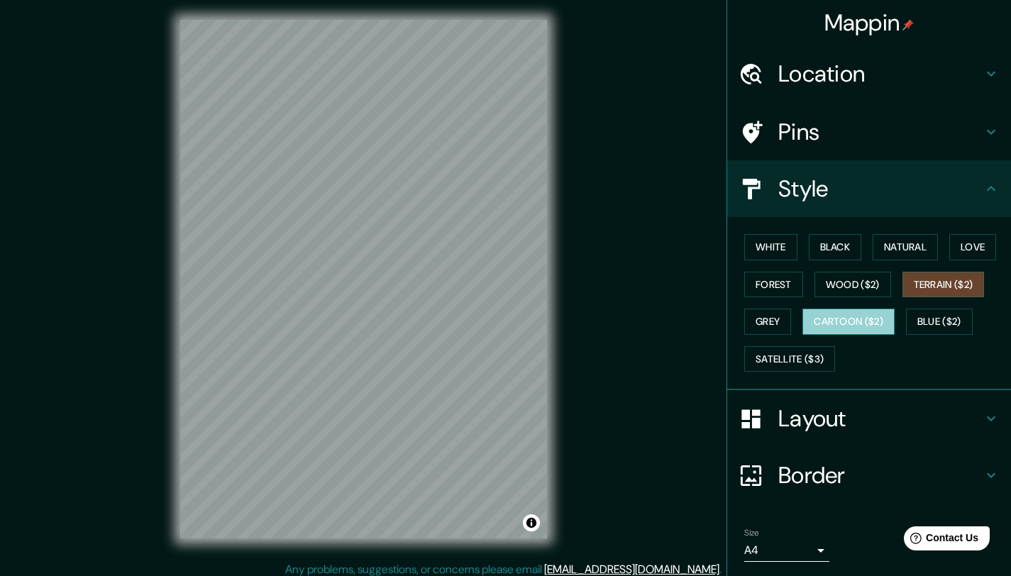
click at [845, 325] on button "Cartoon ($2)" at bounding box center [849, 322] width 92 height 26
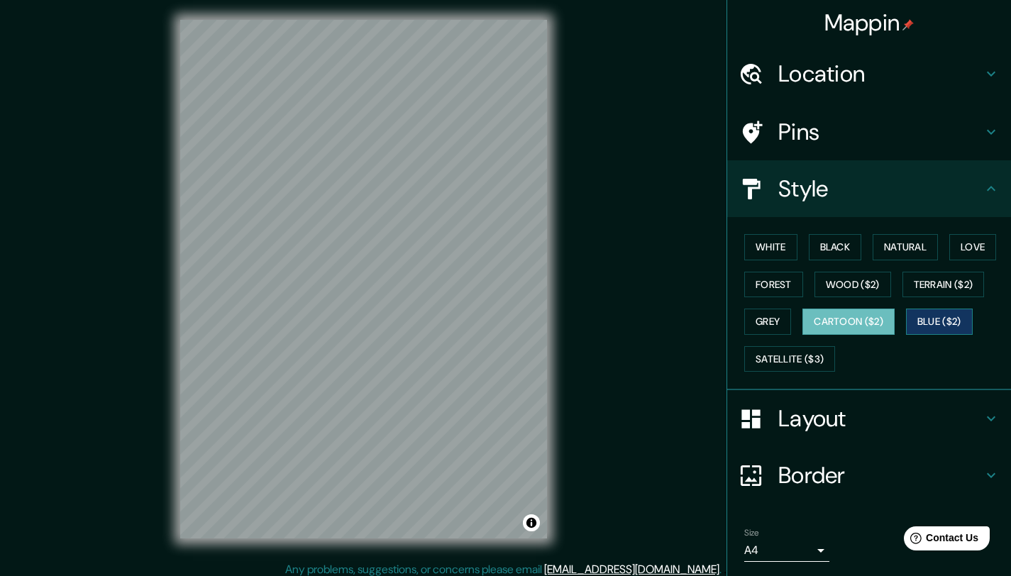
click at [929, 323] on button "Blue ($2)" at bounding box center [939, 322] width 67 height 26
click at [771, 295] on button "Forest" at bounding box center [773, 285] width 59 height 26
click at [927, 317] on button "Blue ($2)" at bounding box center [939, 322] width 67 height 26
click at [805, 363] on button "Satellite ($3)" at bounding box center [789, 359] width 91 height 26
click at [949, 318] on button "Blue ($2)" at bounding box center [939, 322] width 67 height 26
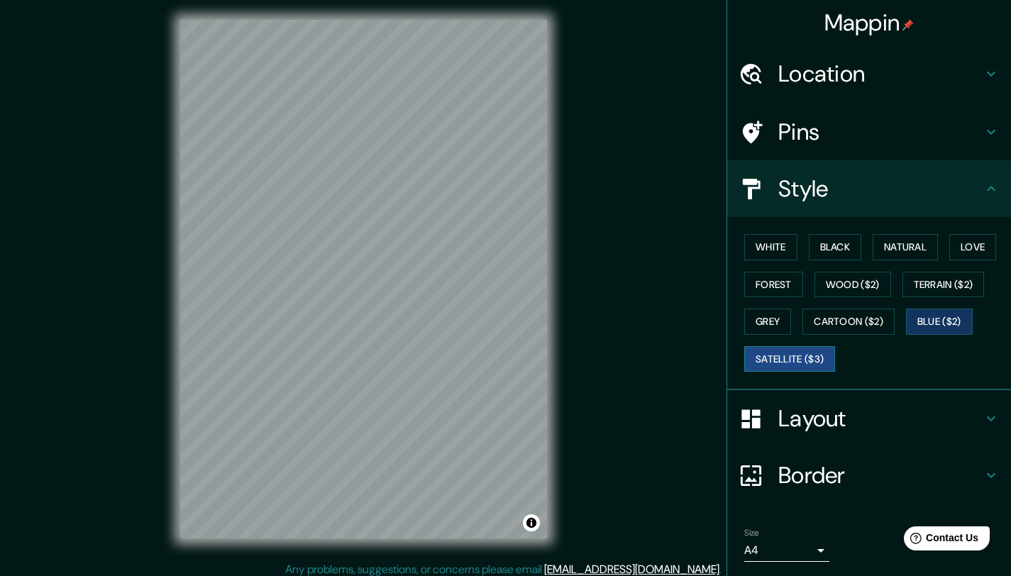
click at [768, 359] on button "Satellite ($3)" at bounding box center [789, 359] width 91 height 26
click at [938, 311] on button "Blue ($2)" at bounding box center [939, 322] width 67 height 26
click at [805, 356] on button "Satellite ($3)" at bounding box center [789, 359] width 91 height 26
click at [938, 317] on button "Blue ($2)" at bounding box center [939, 322] width 67 height 26
click at [802, 369] on button "Satellite ($3)" at bounding box center [789, 359] width 91 height 26
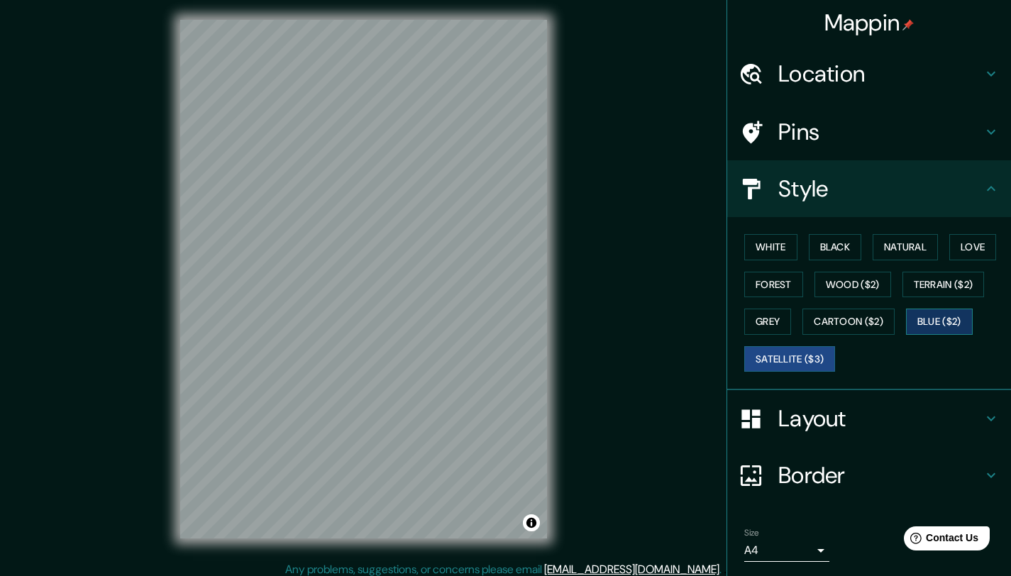
click at [936, 320] on button "Blue ($2)" at bounding box center [939, 322] width 67 height 26
